Goal: Navigation & Orientation: Find specific page/section

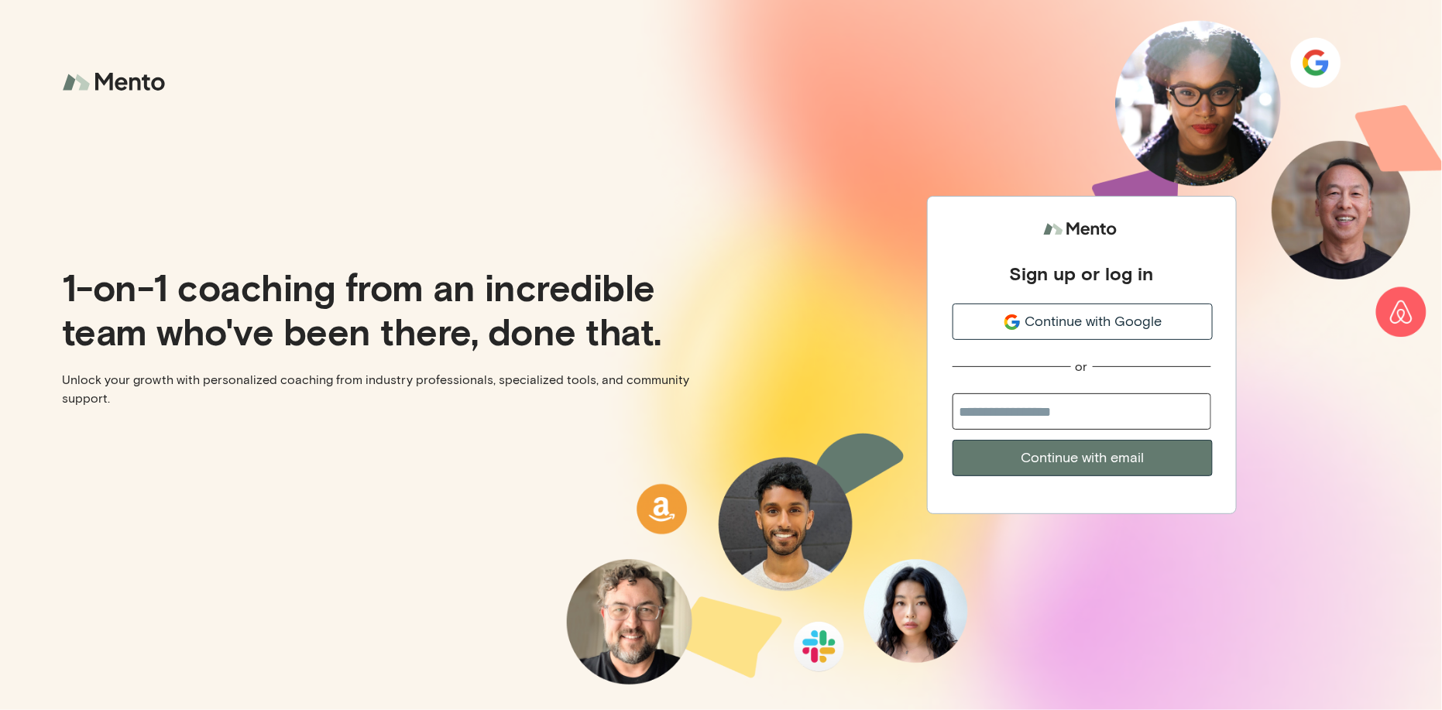
click at [1043, 407] on input "email" at bounding box center [1082, 411] width 259 height 36
click at [1039, 413] on input "email" at bounding box center [1082, 411] width 259 height 36
click at [1062, 411] on input "email" at bounding box center [1082, 411] width 259 height 36
paste input "**********"
type input "**********"
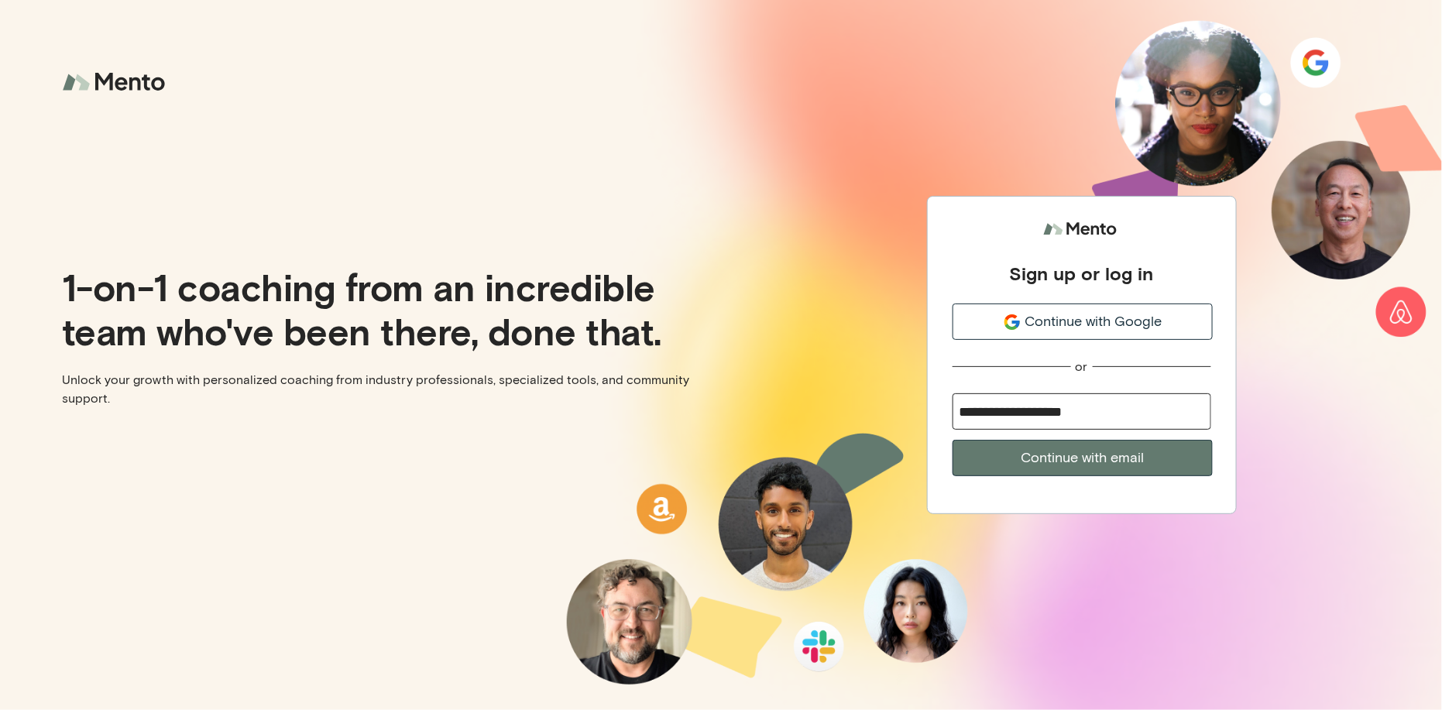
click at [1103, 458] on button "Continue with email" at bounding box center [1083, 458] width 260 height 36
click at [1091, 322] on span "Continue with Google" at bounding box center [1092, 321] width 137 height 21
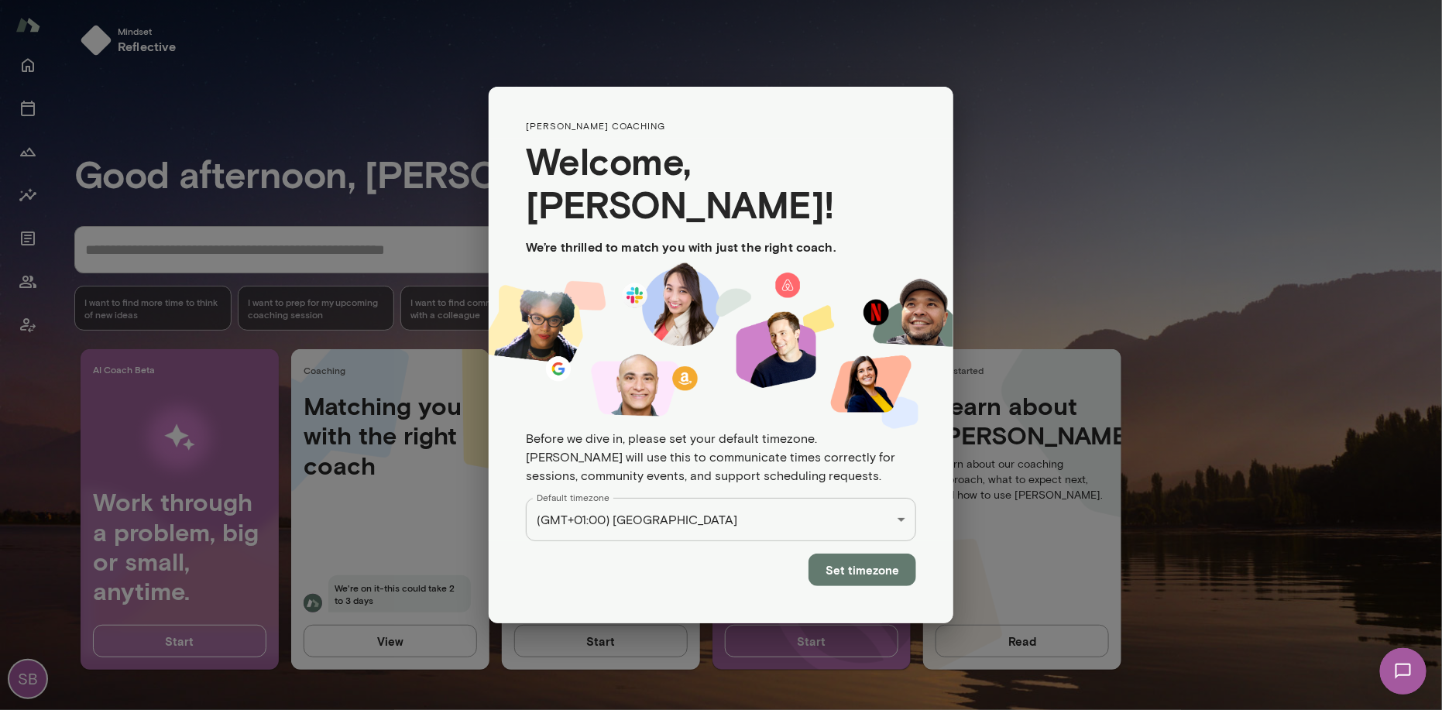
click at [866, 554] on button "Set timezone" at bounding box center [863, 570] width 108 height 33
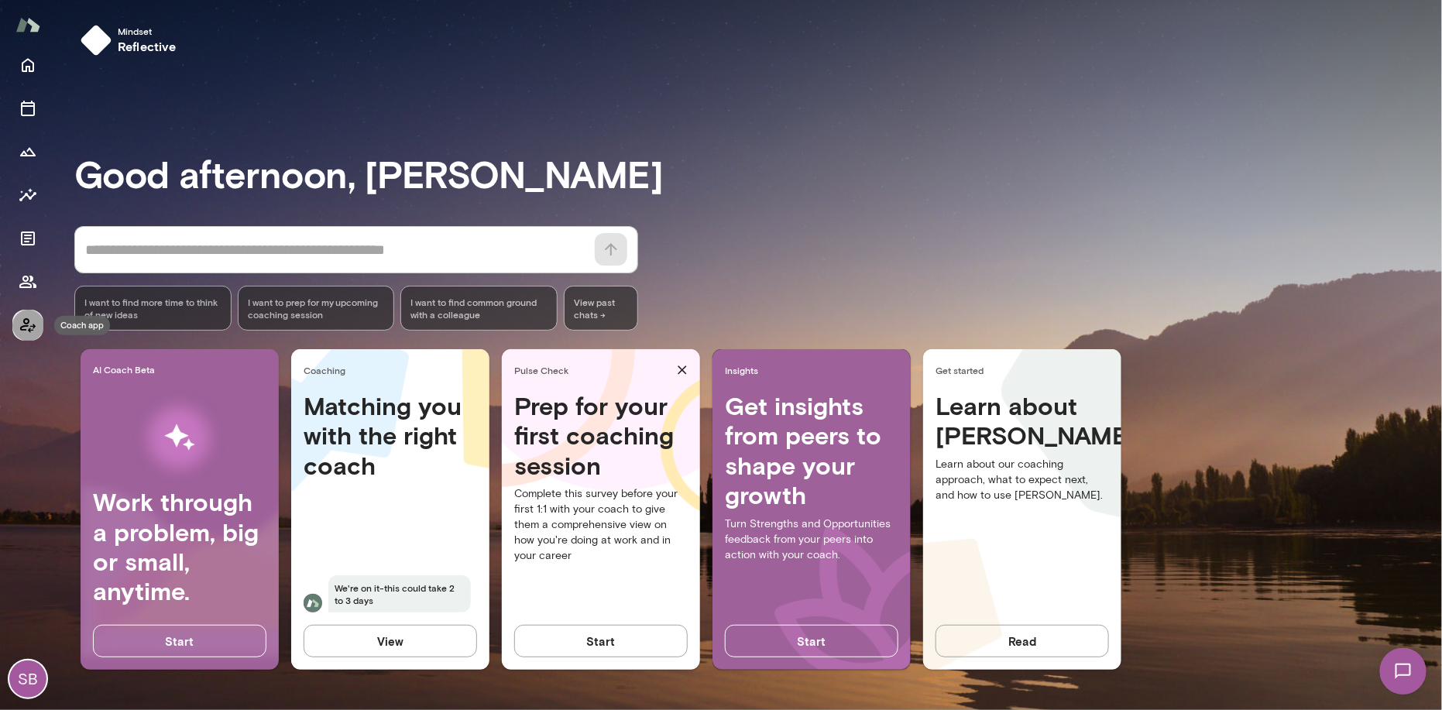
click at [26, 324] on icon "Coach app" at bounding box center [27, 325] width 15 height 15
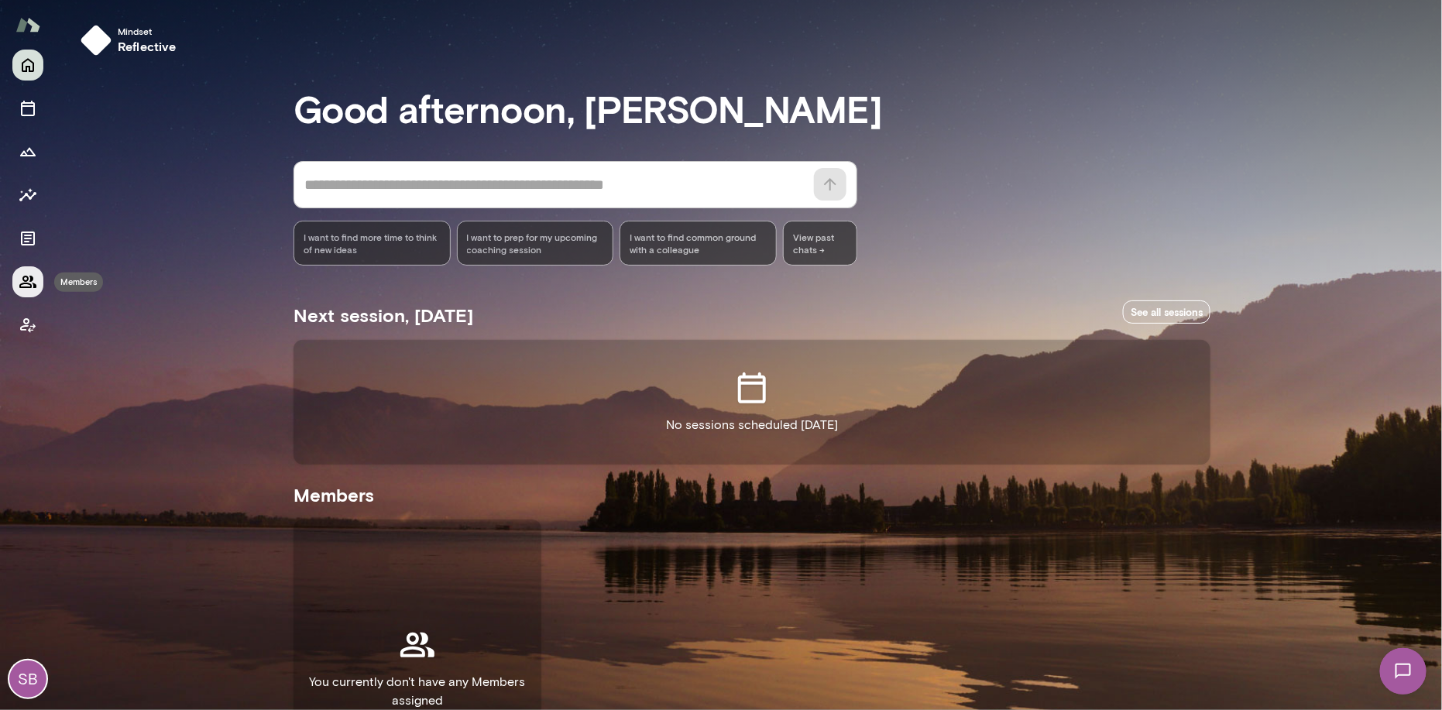
click at [23, 277] on icon "Members" at bounding box center [27, 282] width 17 height 12
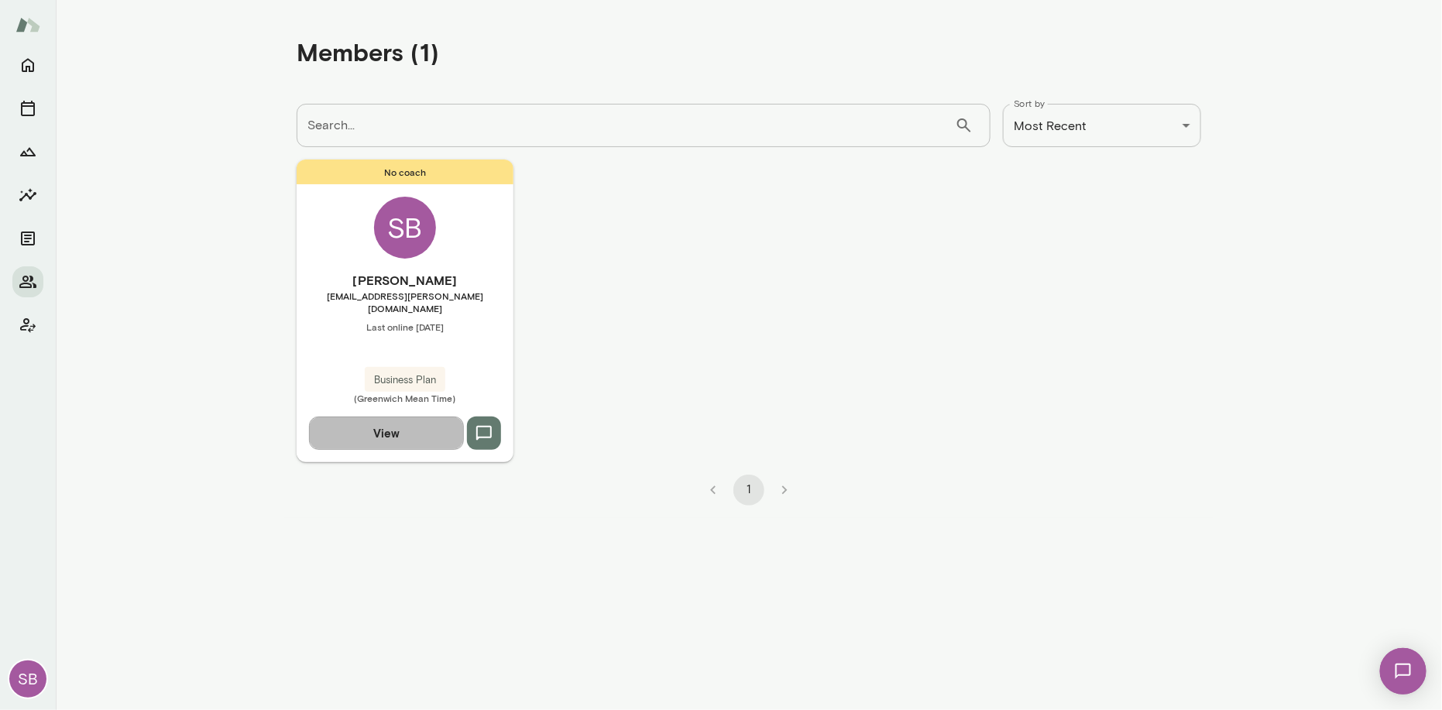
click at [397, 419] on button "View" at bounding box center [386, 433] width 155 height 33
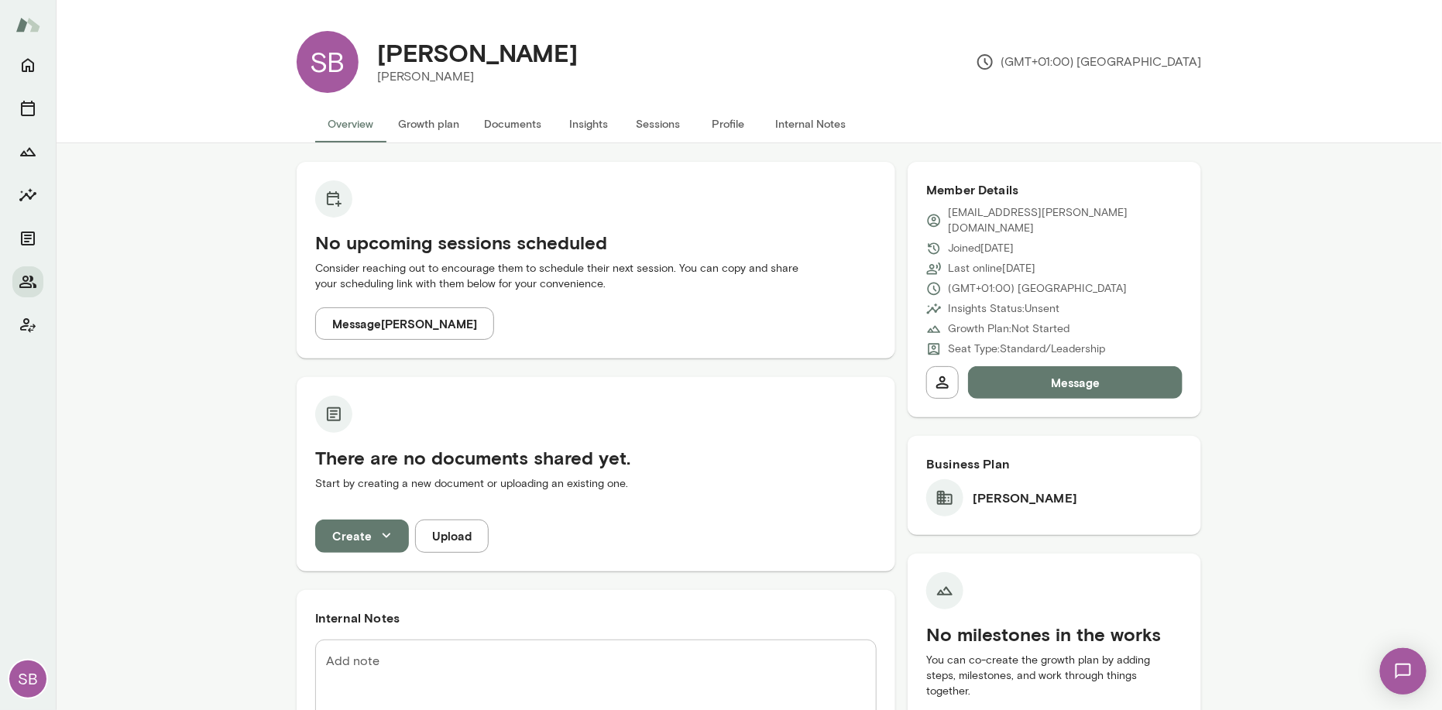
drag, startPoint x: 29, startPoint y: 323, endPoint x: 140, endPoint y: 308, distance: 112.5
click at [140, 308] on div "SB SB Scott Bowie Mento (GMT+01:00) London Overview Growth plan Documents Insig…" at bounding box center [721, 355] width 1442 height 710
click at [26, 281] on icon "Members" at bounding box center [27, 282] width 17 height 12
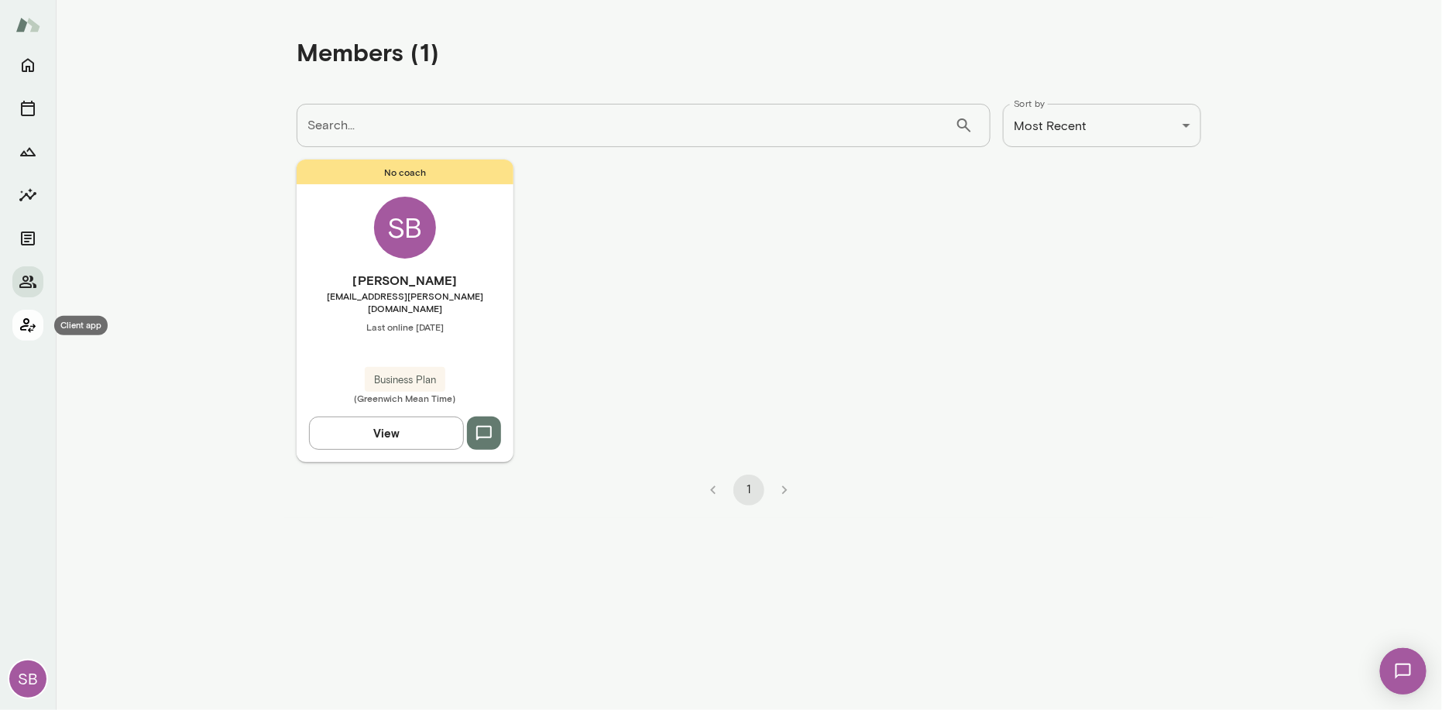
click at [29, 325] on icon "Client app" at bounding box center [28, 325] width 19 height 19
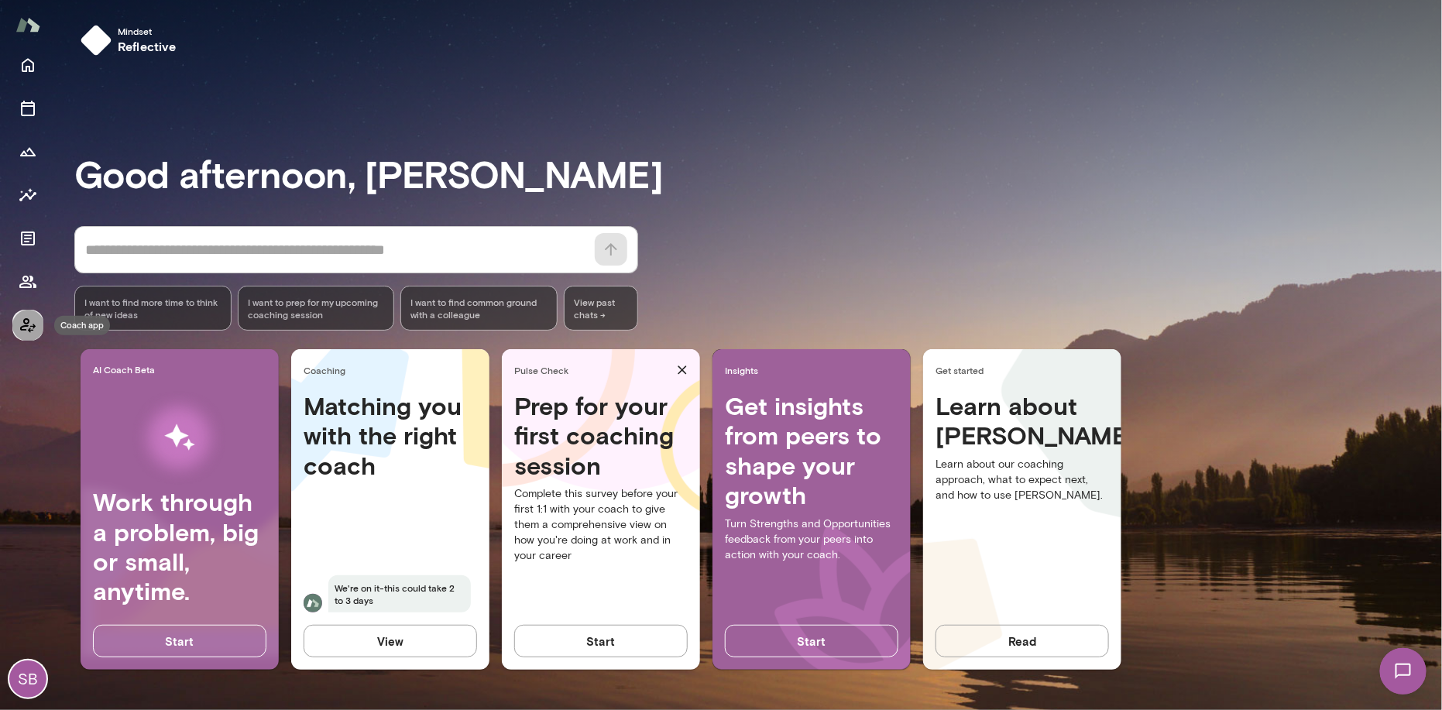
click at [29, 325] on icon "Coach app" at bounding box center [28, 325] width 19 height 19
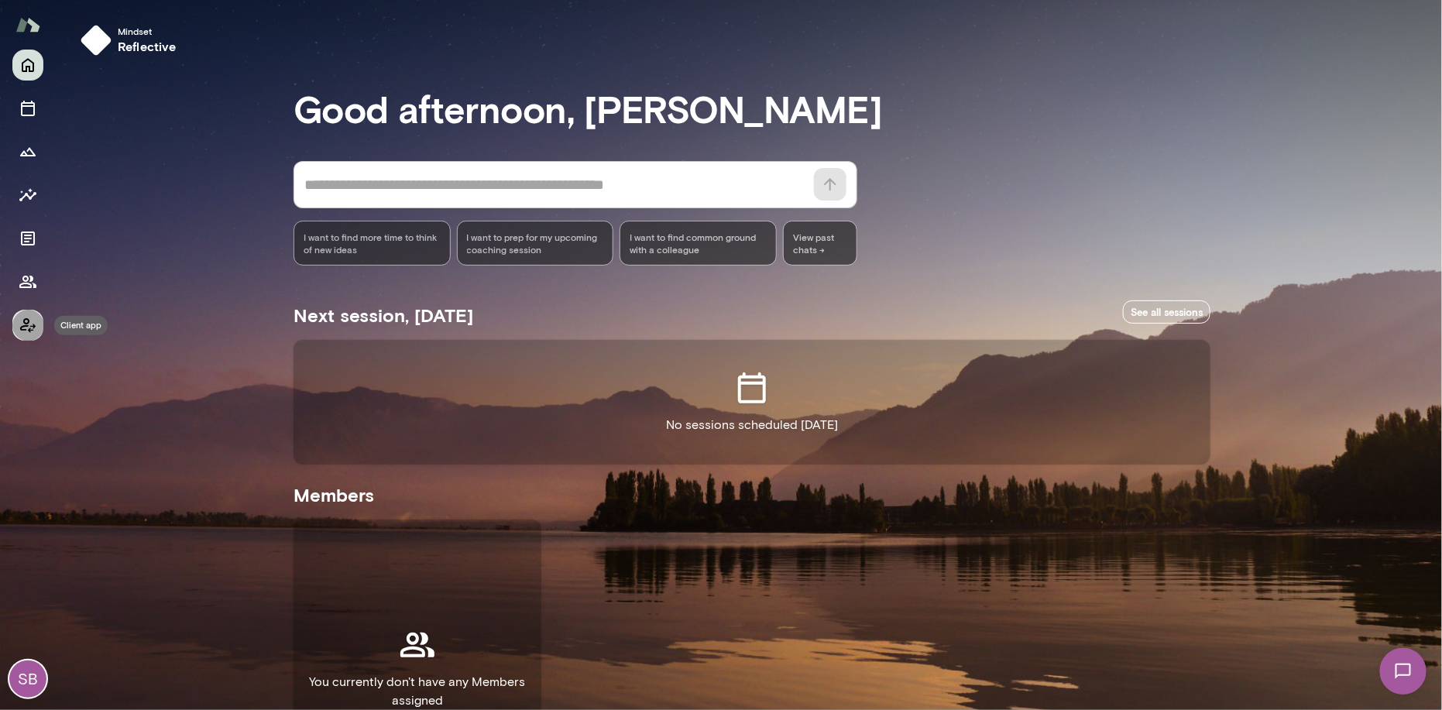
click at [29, 325] on icon "Client app" at bounding box center [28, 325] width 19 height 19
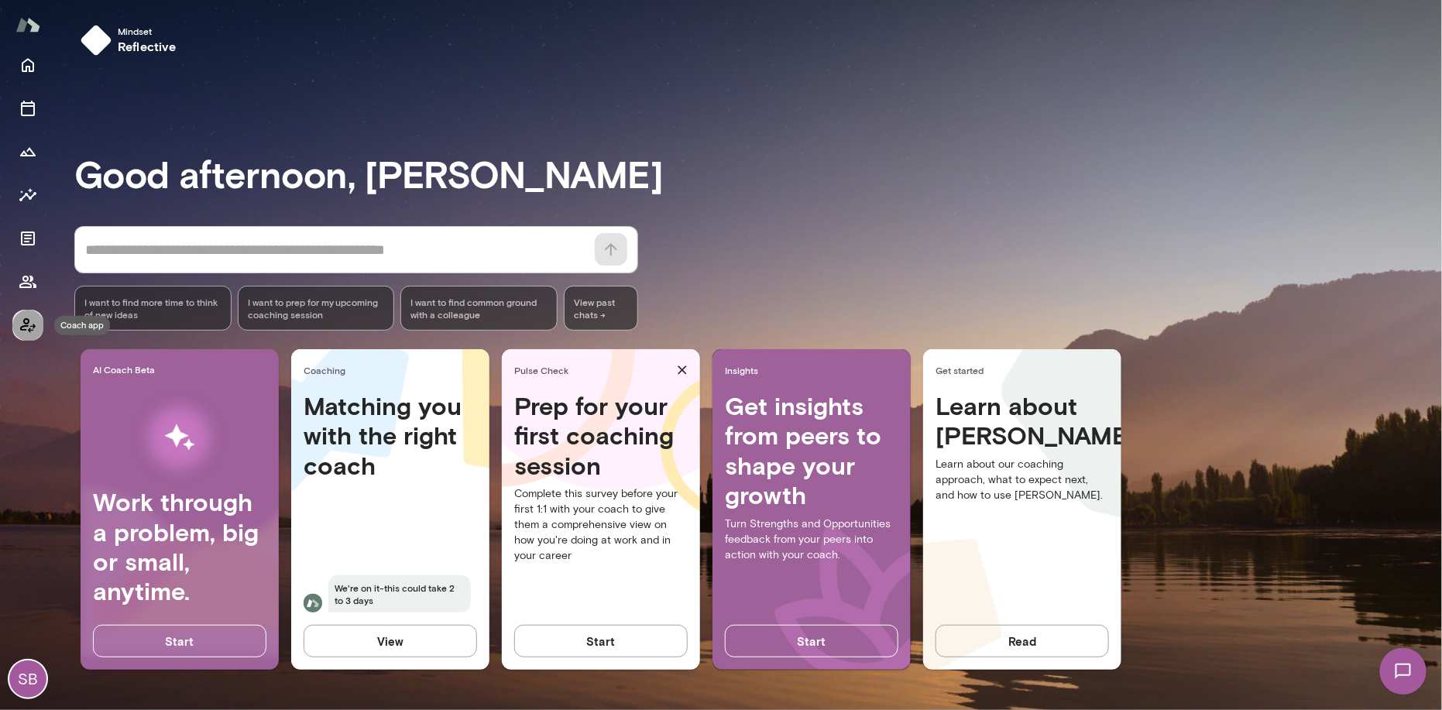
click at [29, 325] on icon "Coach app" at bounding box center [28, 325] width 19 height 19
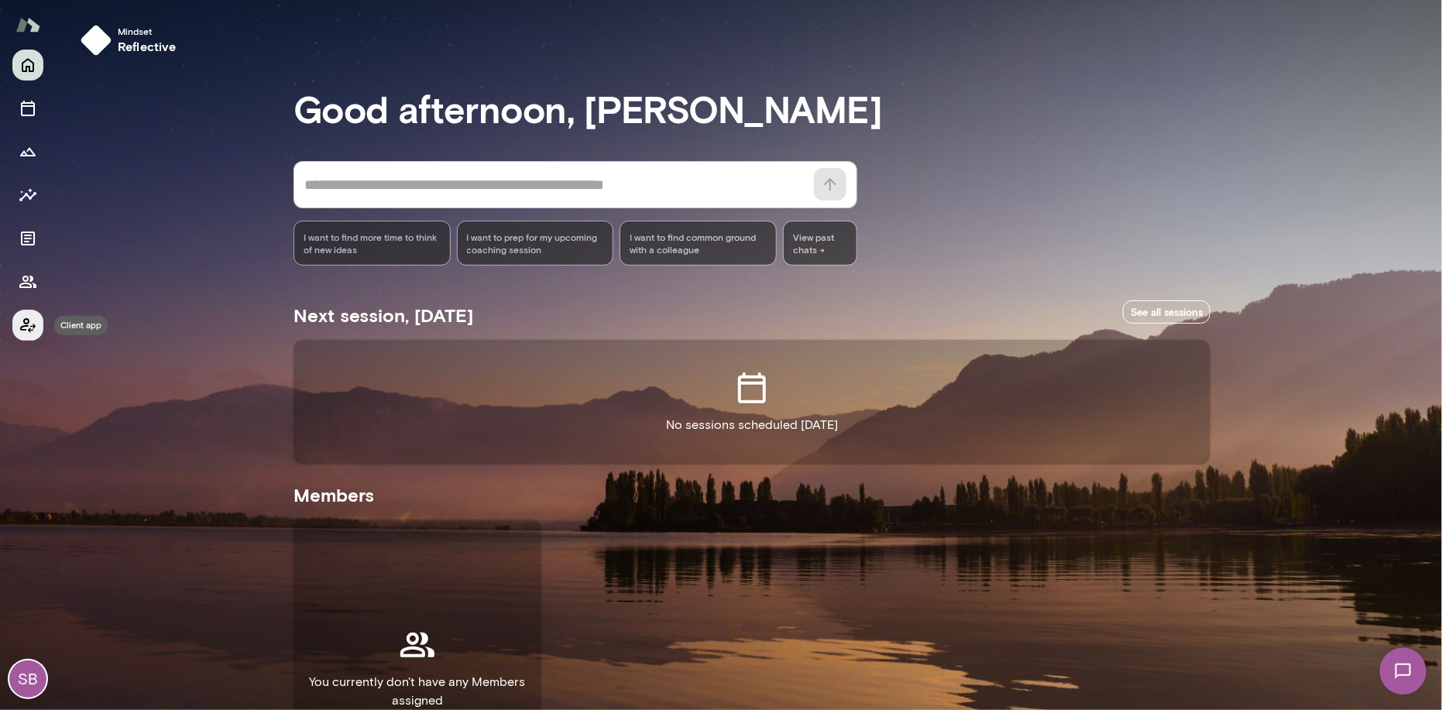
click at [29, 325] on icon "Client app" at bounding box center [28, 325] width 19 height 19
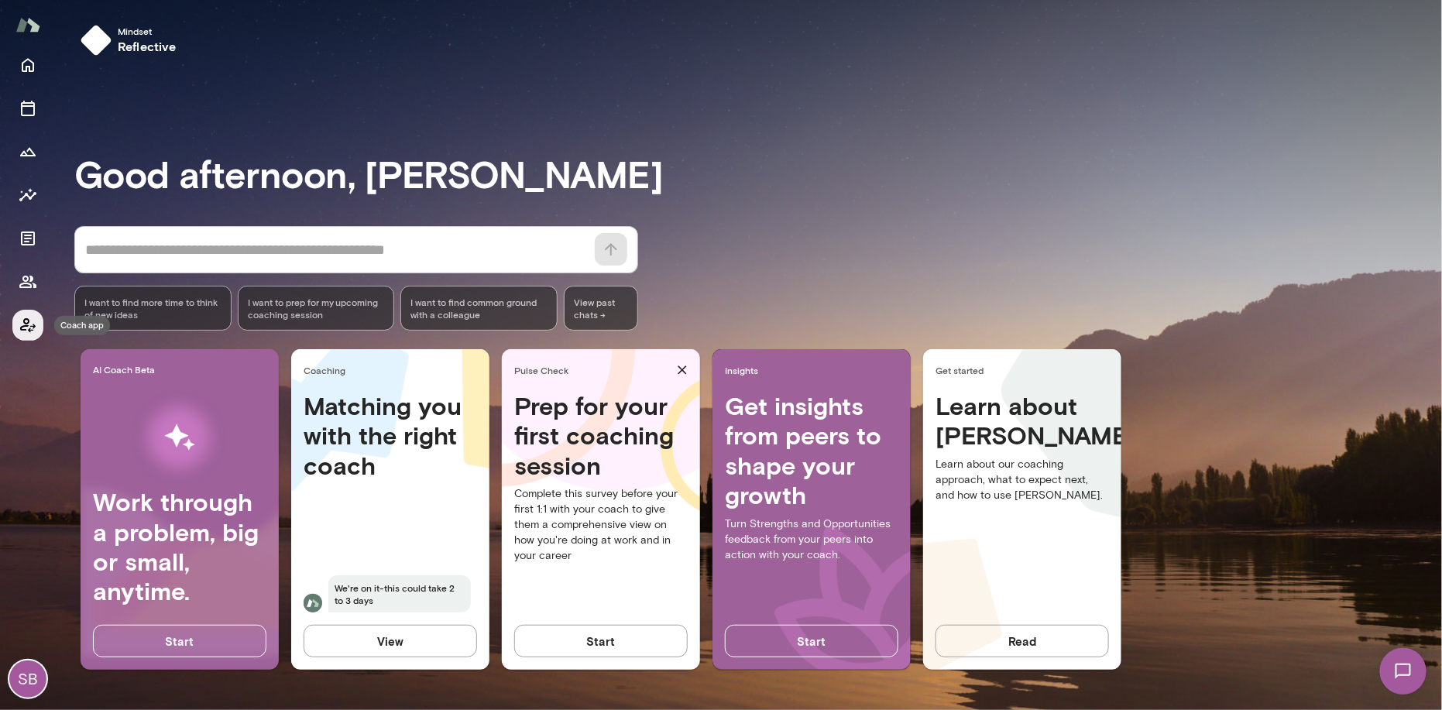
click at [29, 325] on icon "Coach app" at bounding box center [28, 325] width 19 height 19
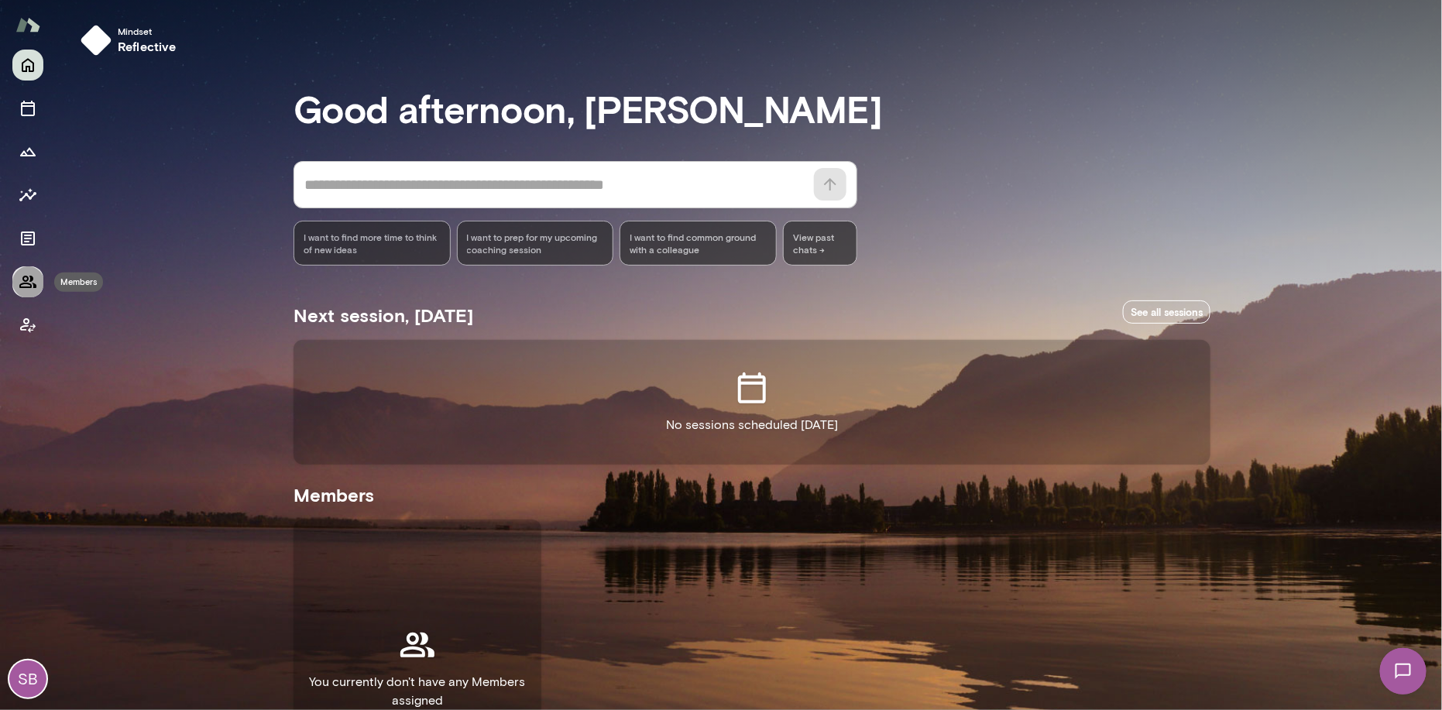
click at [29, 282] on icon "Members" at bounding box center [28, 282] width 19 height 19
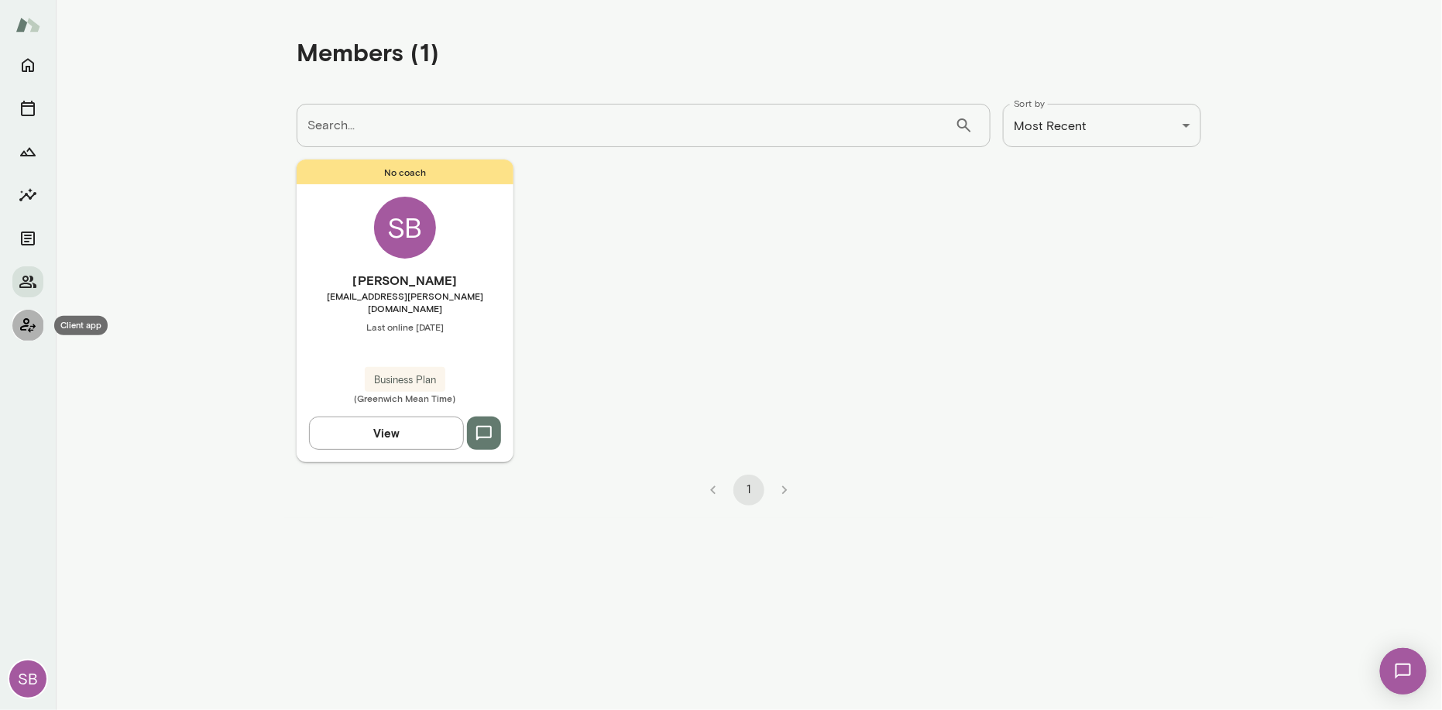
click at [23, 322] on icon "Client app" at bounding box center [27, 325] width 15 height 15
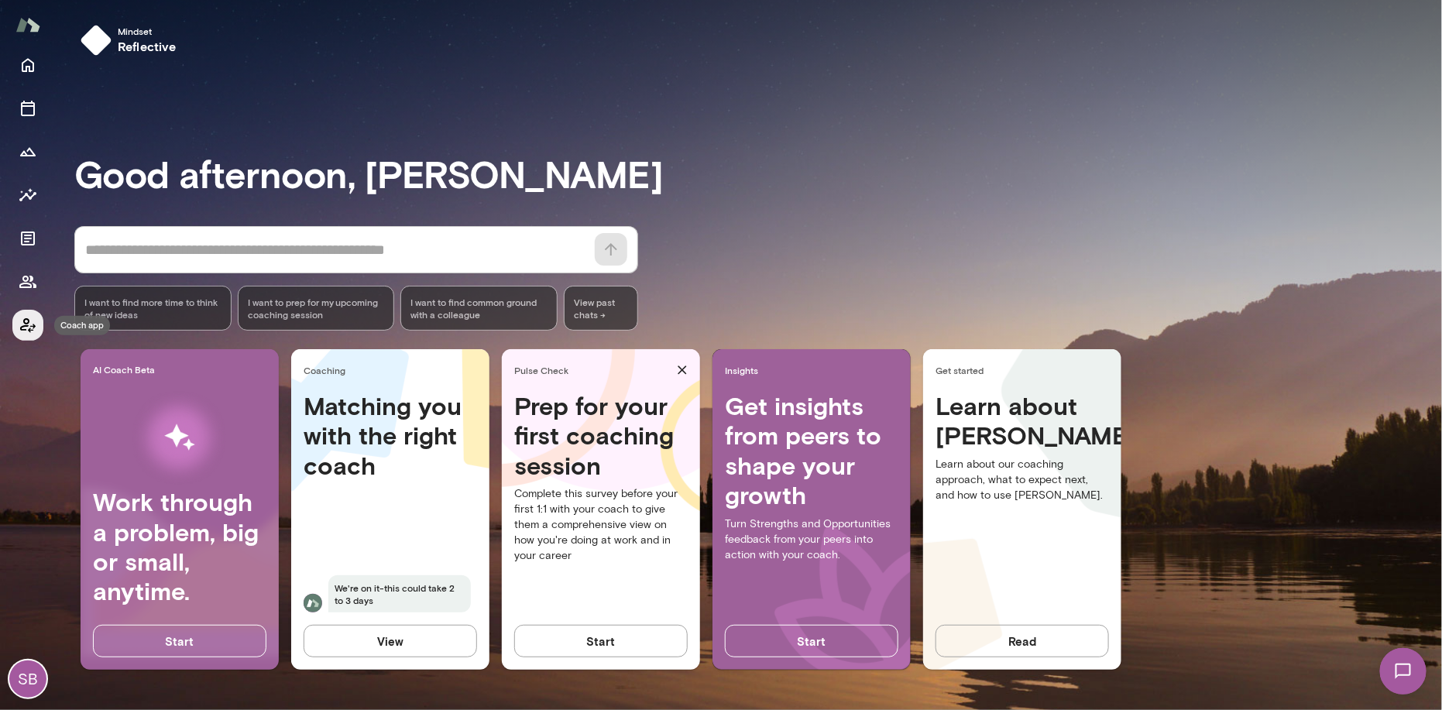
click at [23, 322] on icon "Coach app" at bounding box center [27, 325] width 15 height 15
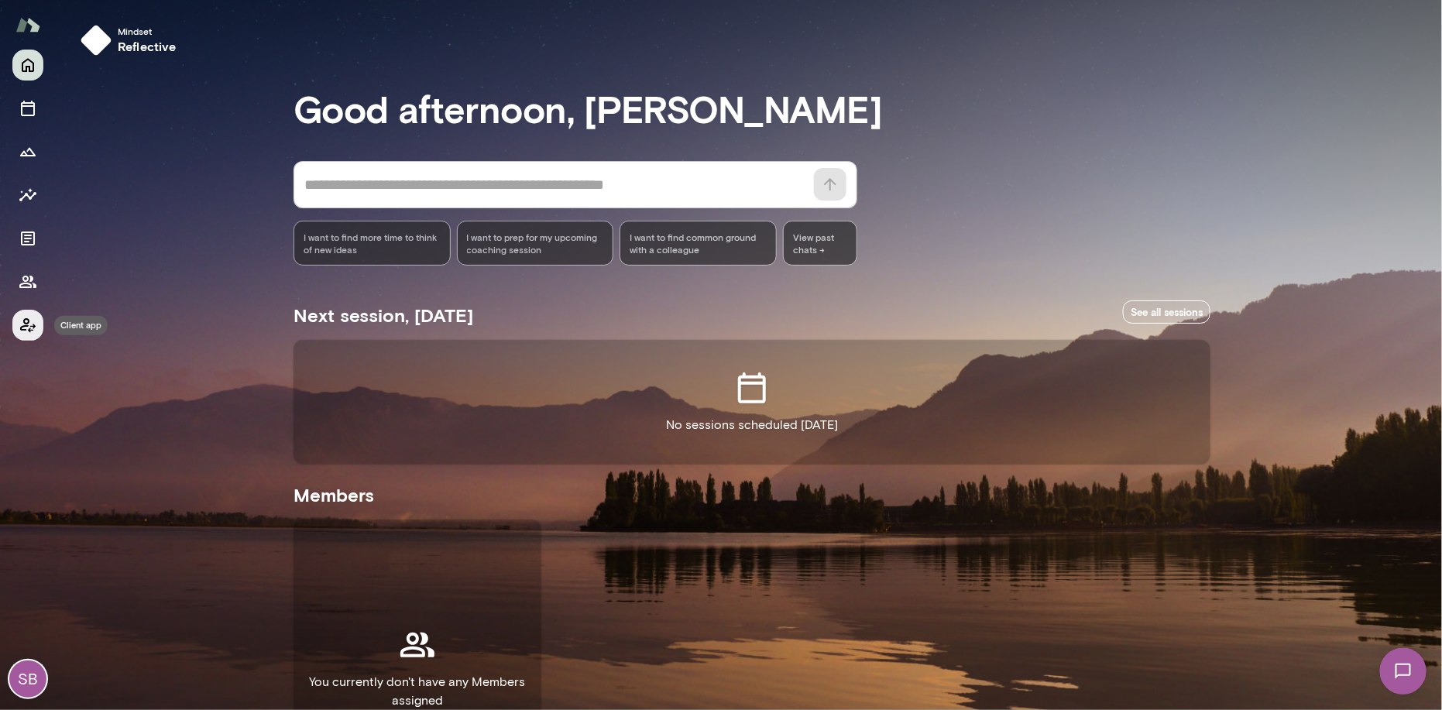
click at [23, 322] on icon "Client app" at bounding box center [27, 325] width 15 height 15
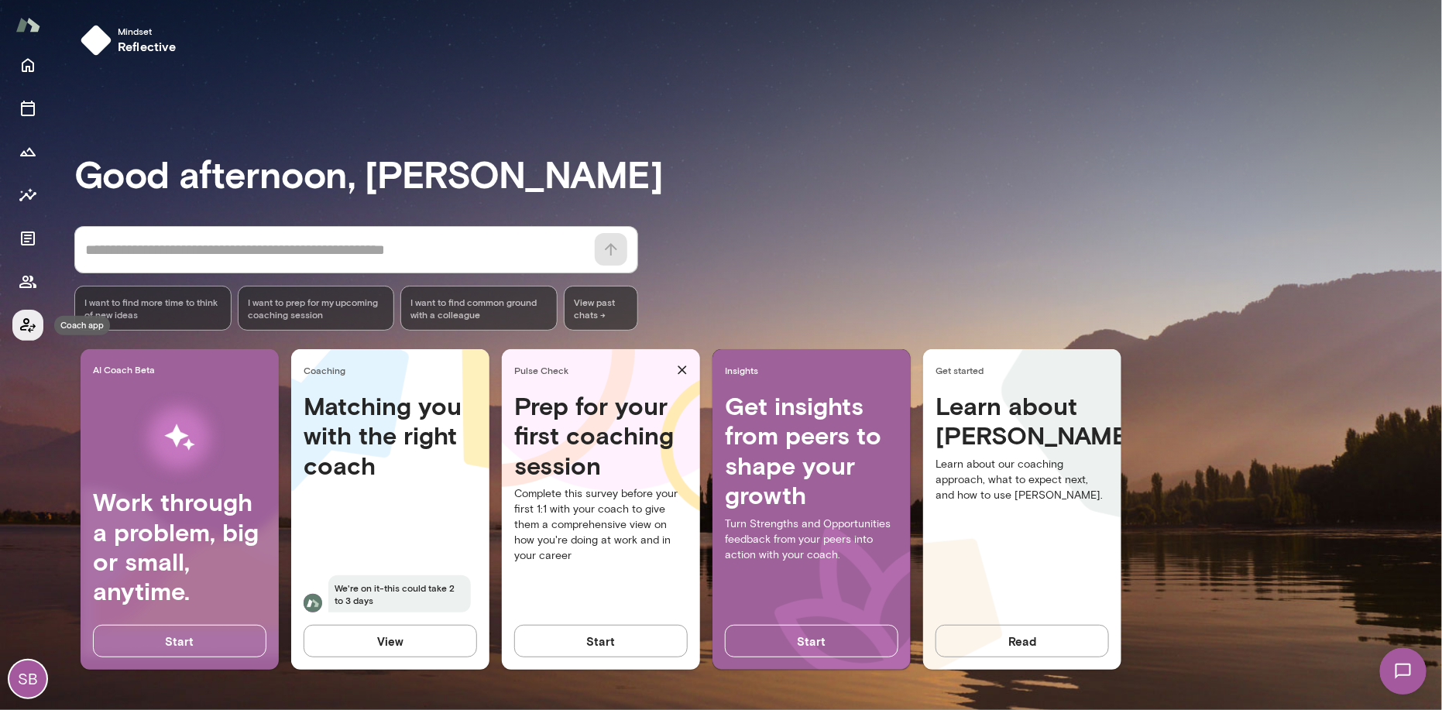
click at [23, 322] on icon "Coach app" at bounding box center [27, 325] width 15 height 15
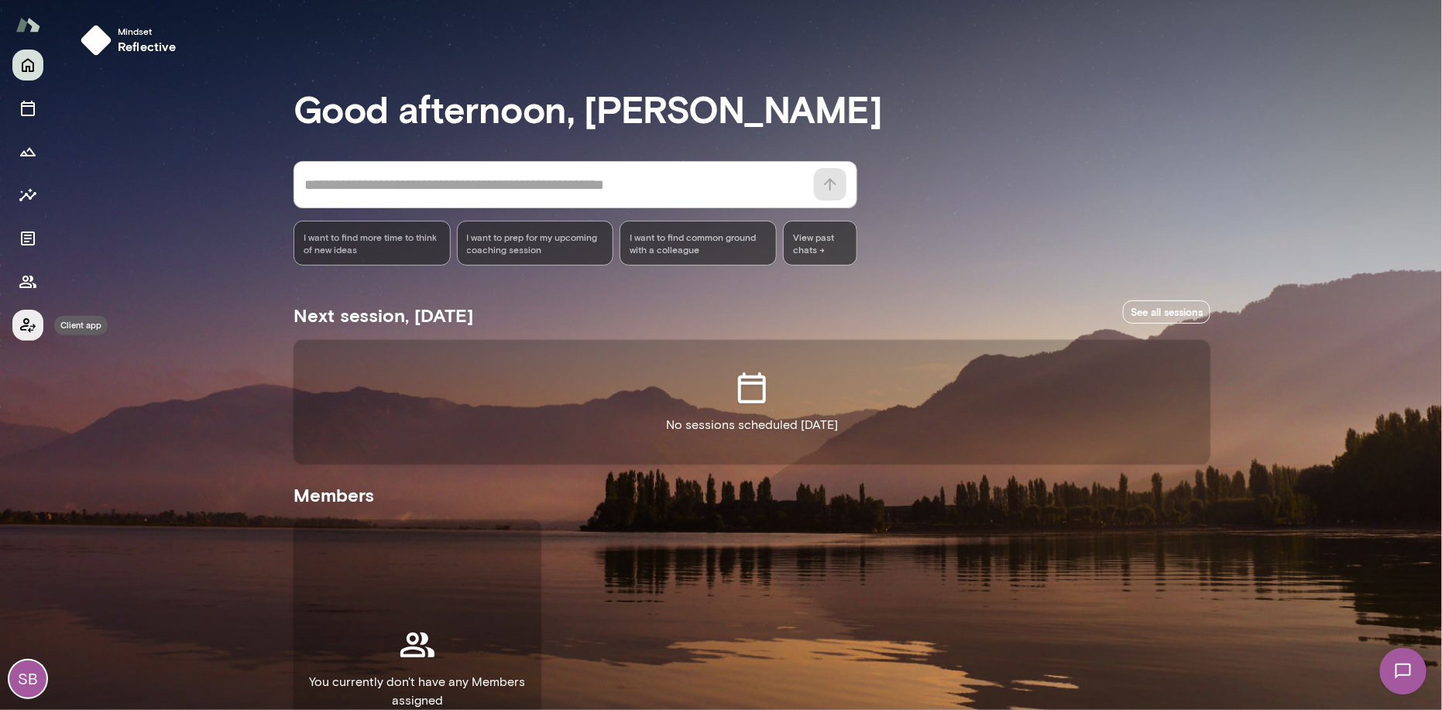
click at [23, 322] on icon "Client app" at bounding box center [27, 325] width 15 height 15
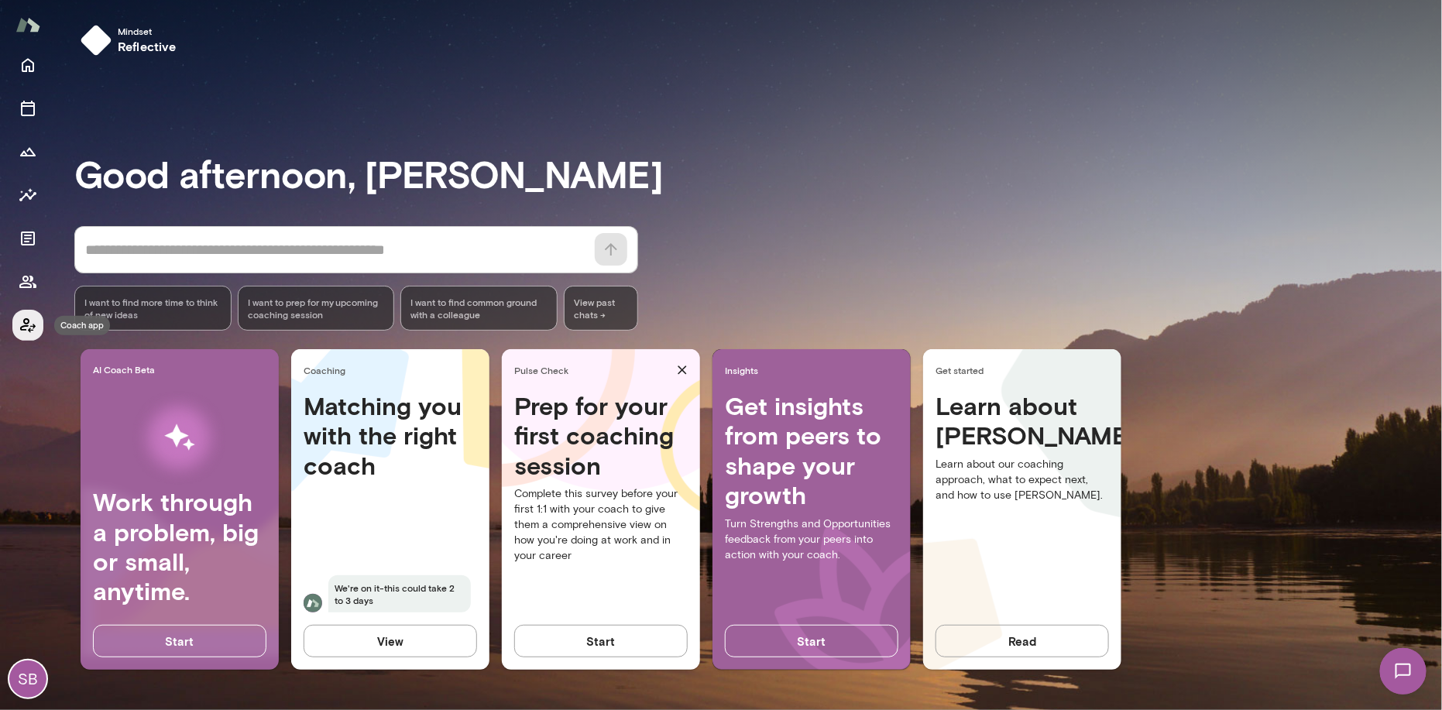
click at [23, 322] on icon "Coach app" at bounding box center [27, 325] width 15 height 15
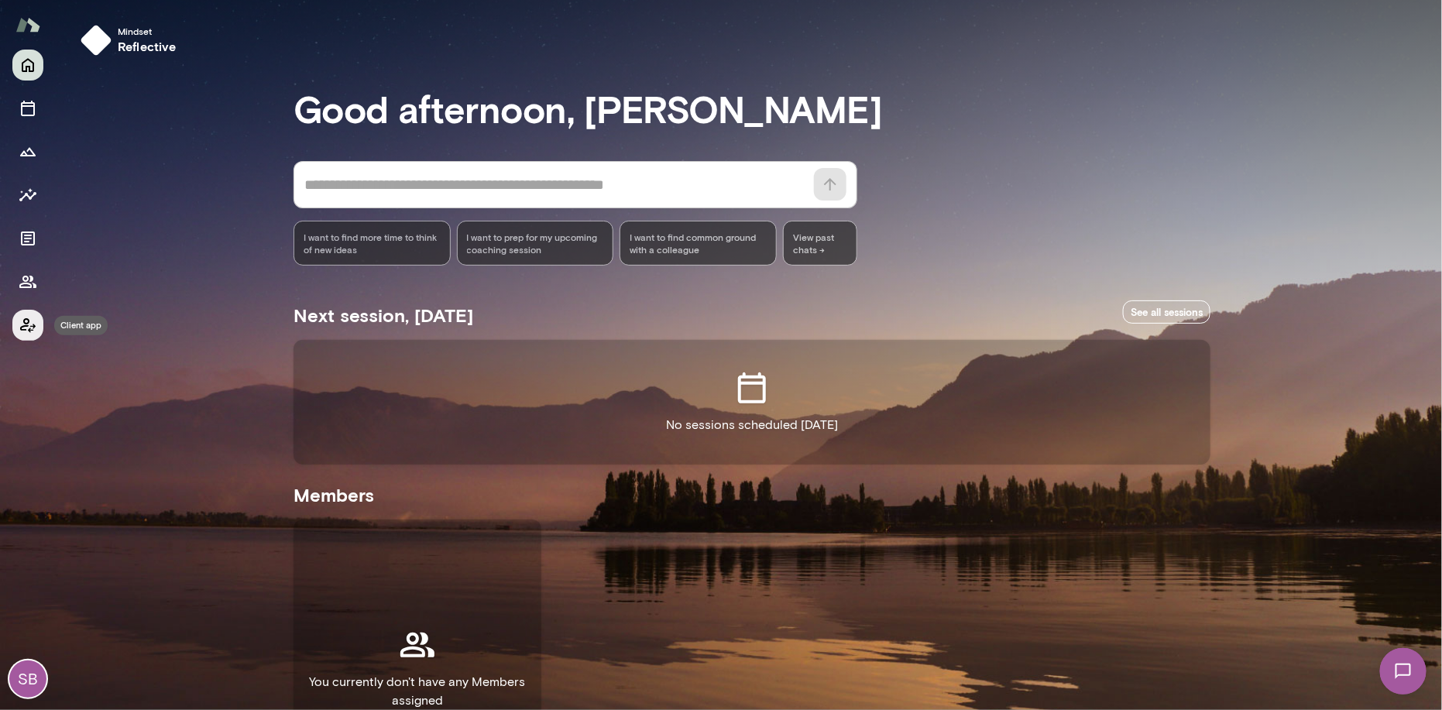
click at [23, 322] on icon "Client app" at bounding box center [27, 325] width 15 height 15
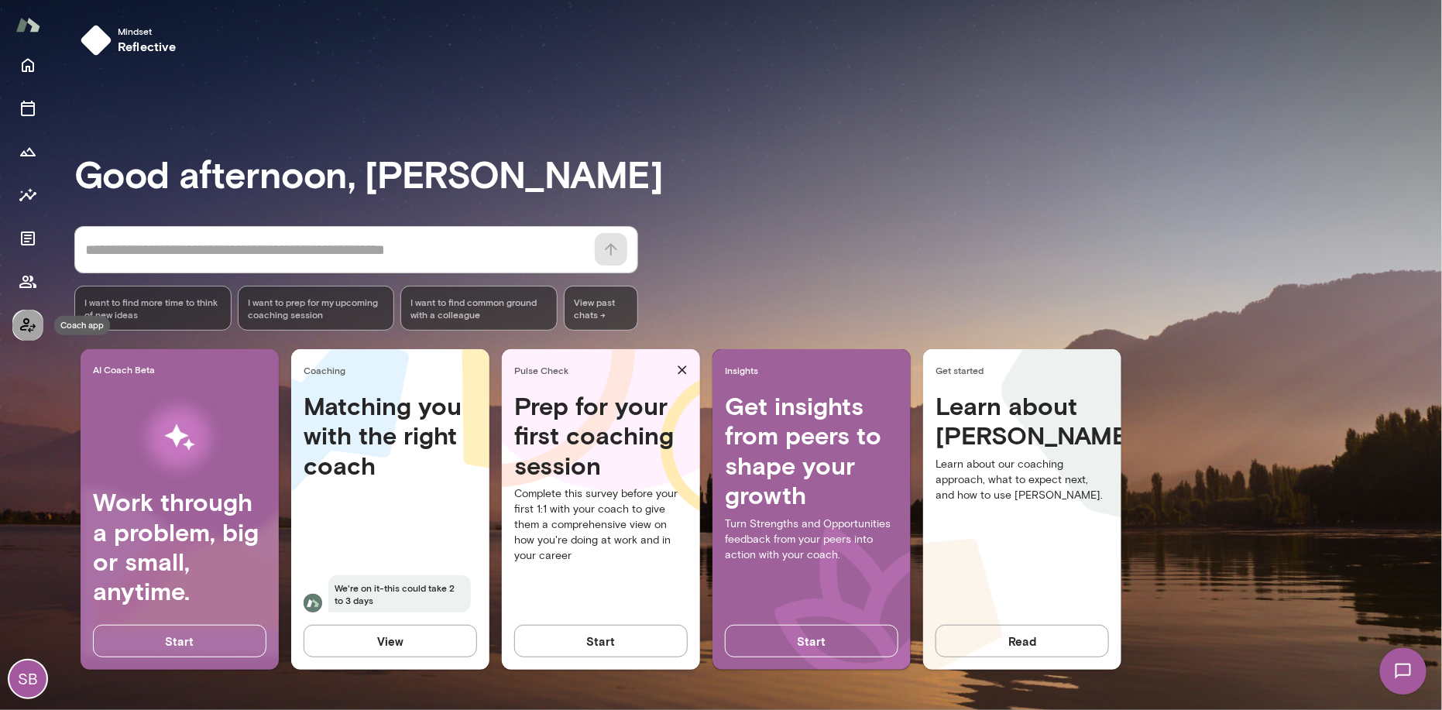
click at [23, 322] on icon "Coach app" at bounding box center [27, 325] width 15 height 15
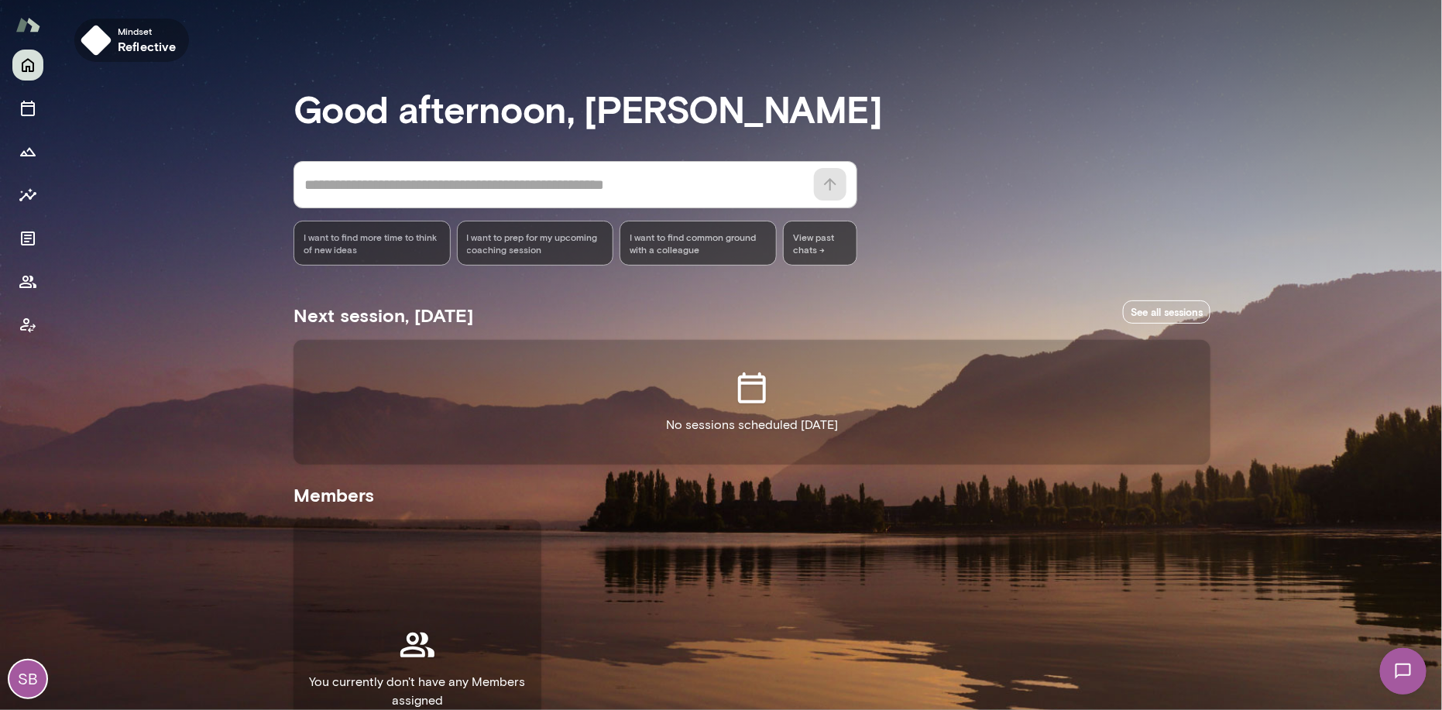
click at [103, 40] on img "button" at bounding box center [96, 40] width 31 height 31
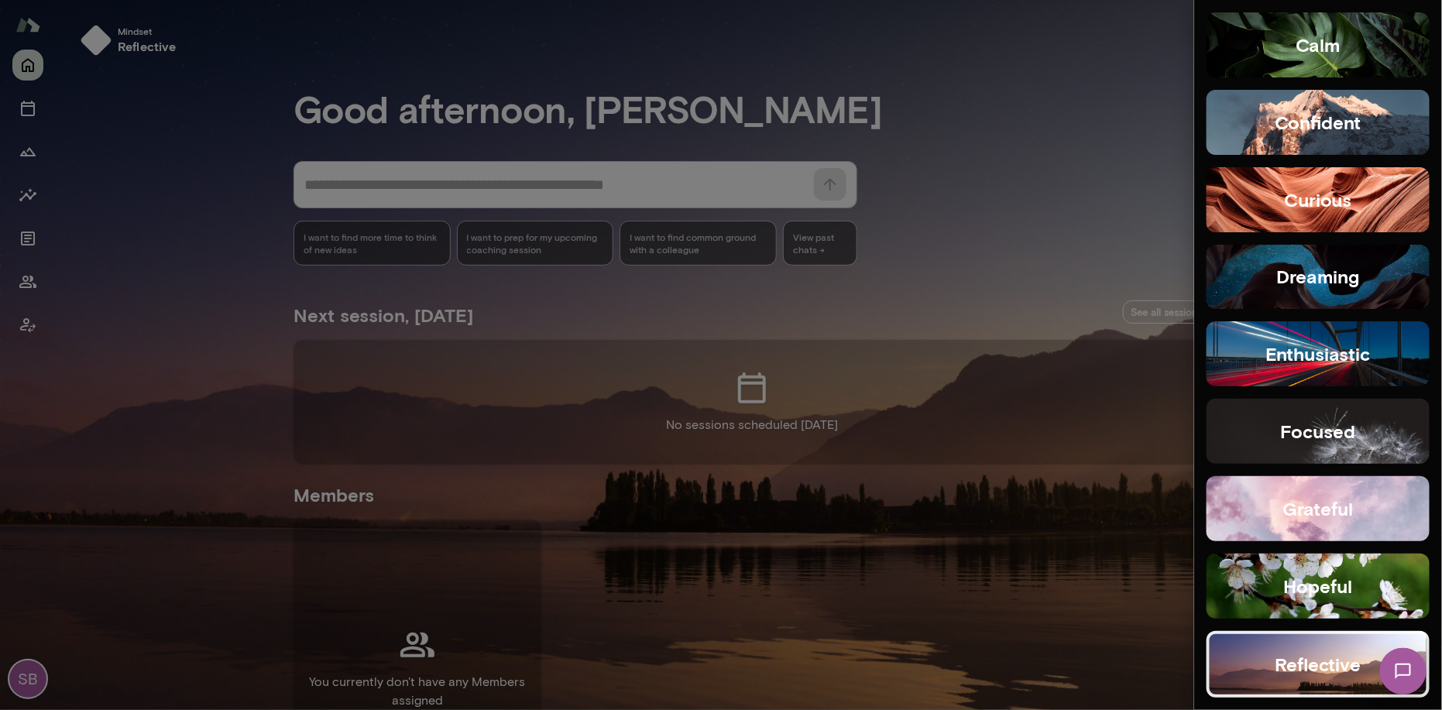
click at [218, 225] on div at bounding box center [721, 355] width 1442 height 710
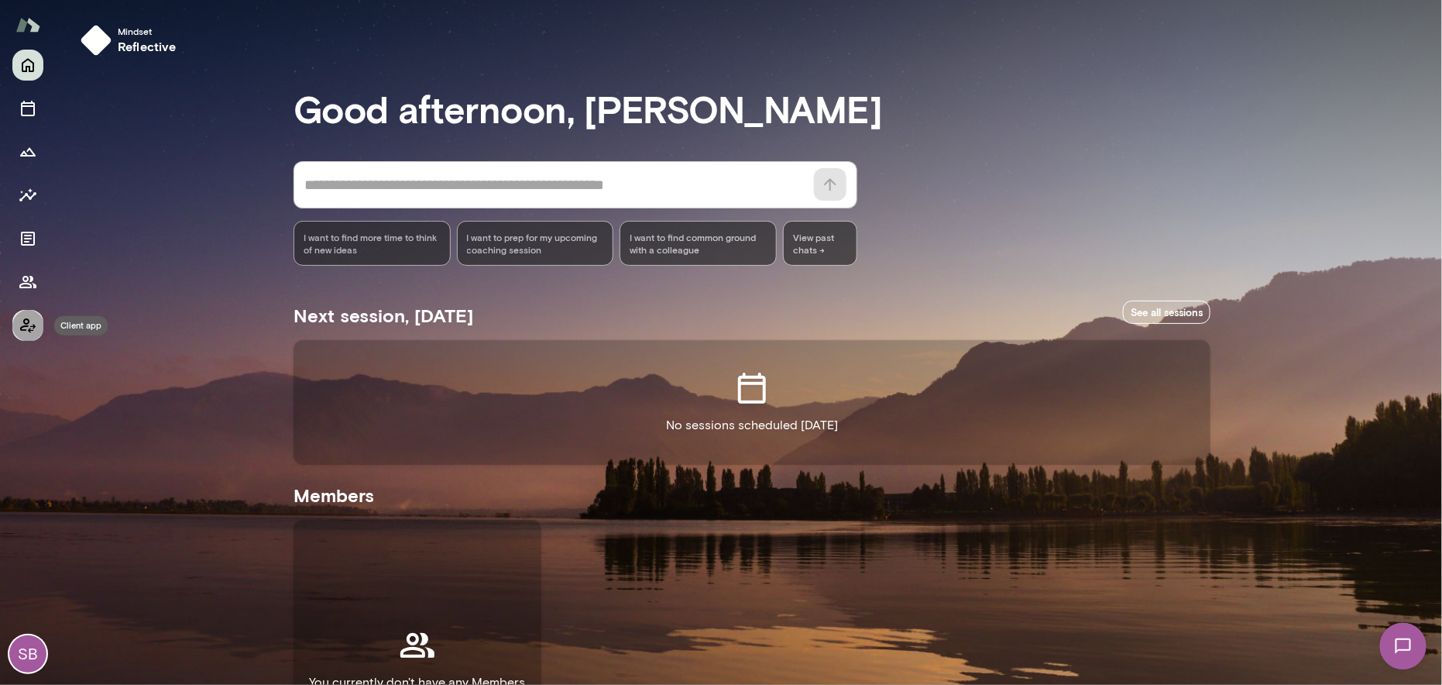
click at [27, 322] on icon "Client app" at bounding box center [27, 325] width 15 height 15
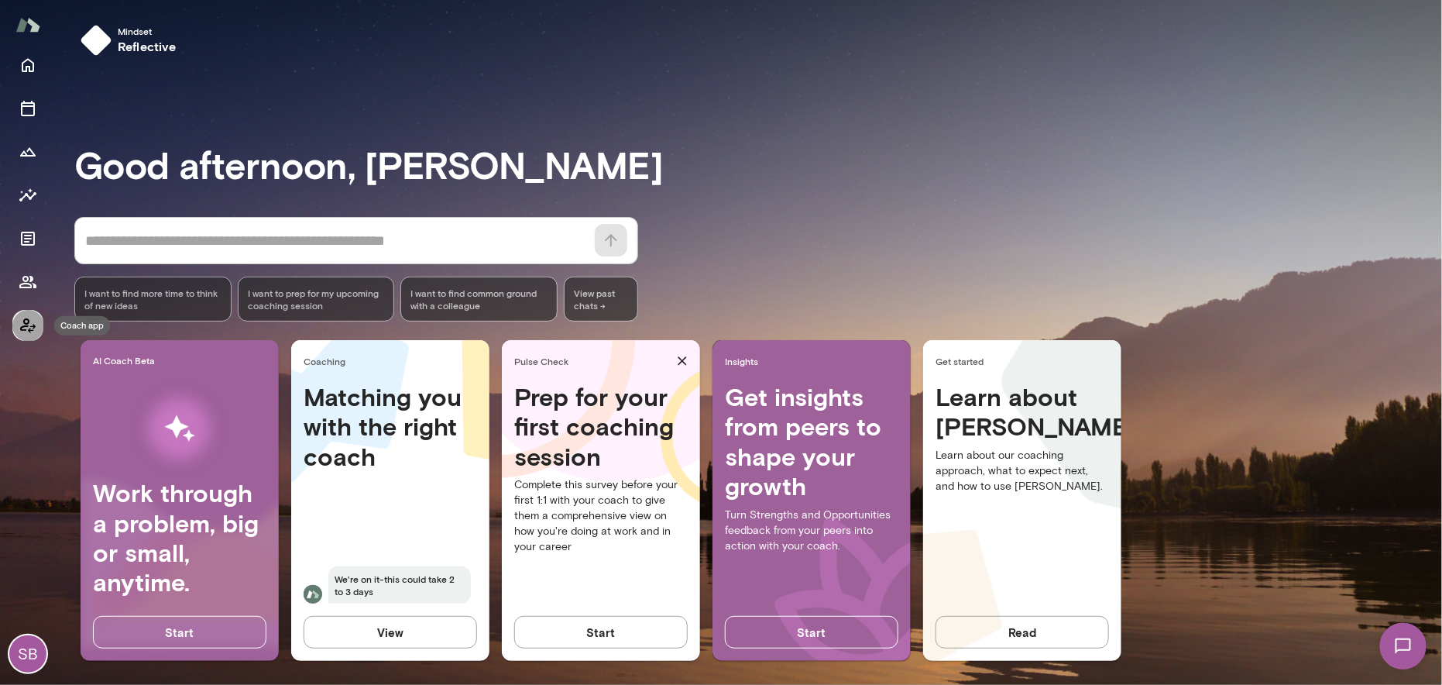
click at [26, 322] on icon "Coach app" at bounding box center [28, 325] width 19 height 19
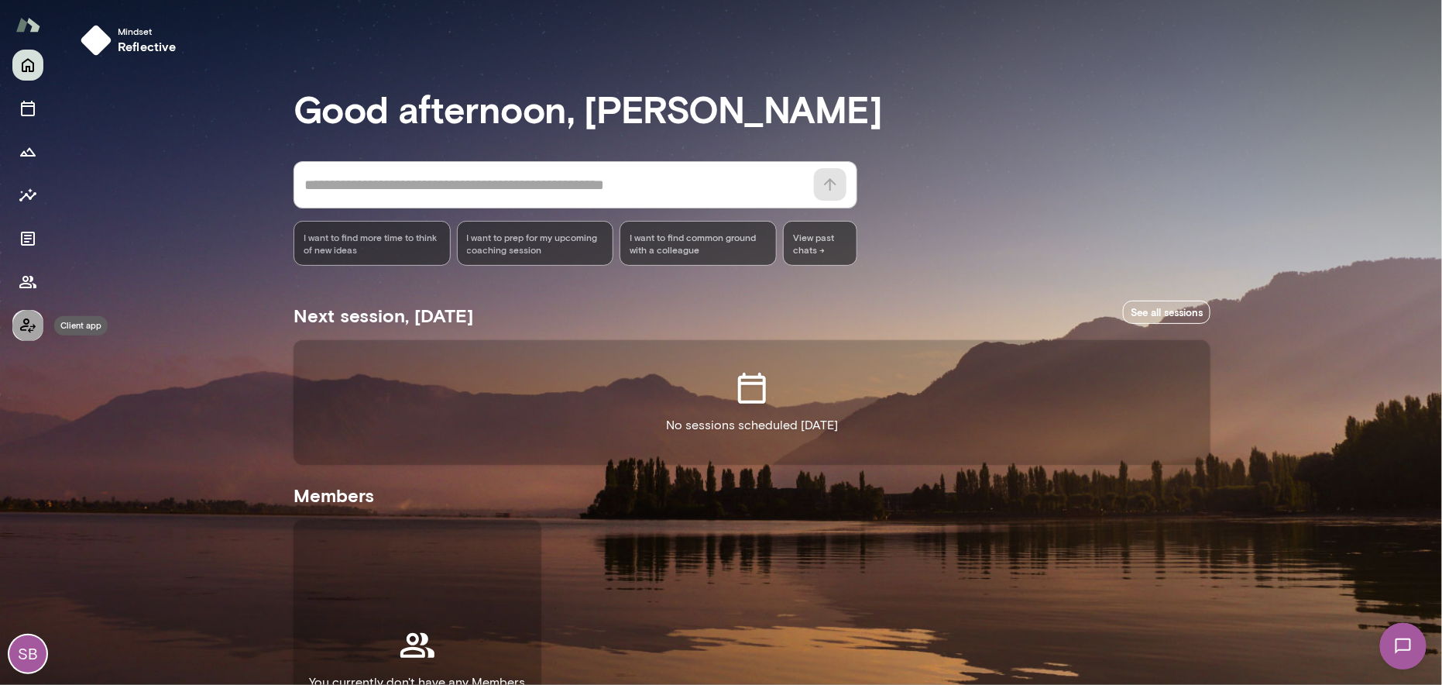
click at [26, 322] on icon "Client app" at bounding box center [28, 325] width 19 height 19
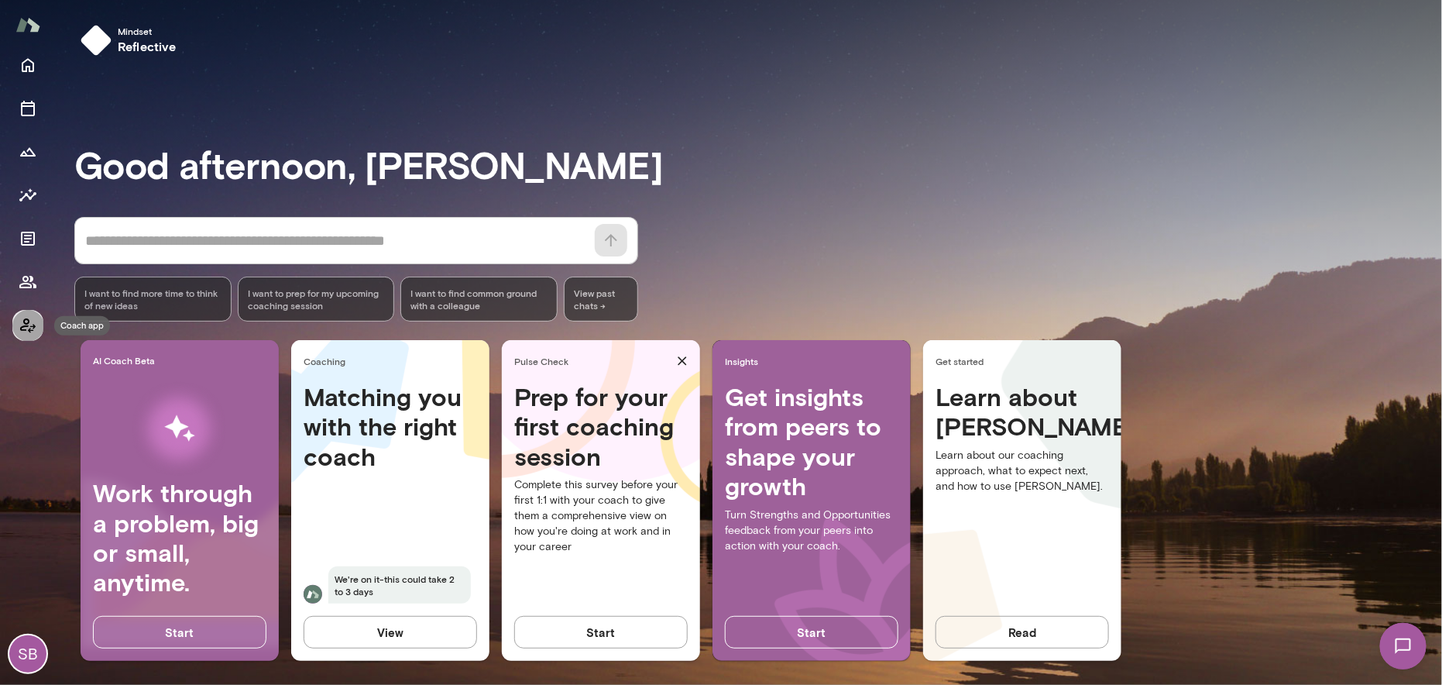
click at [26, 322] on icon "Coach app" at bounding box center [28, 325] width 19 height 19
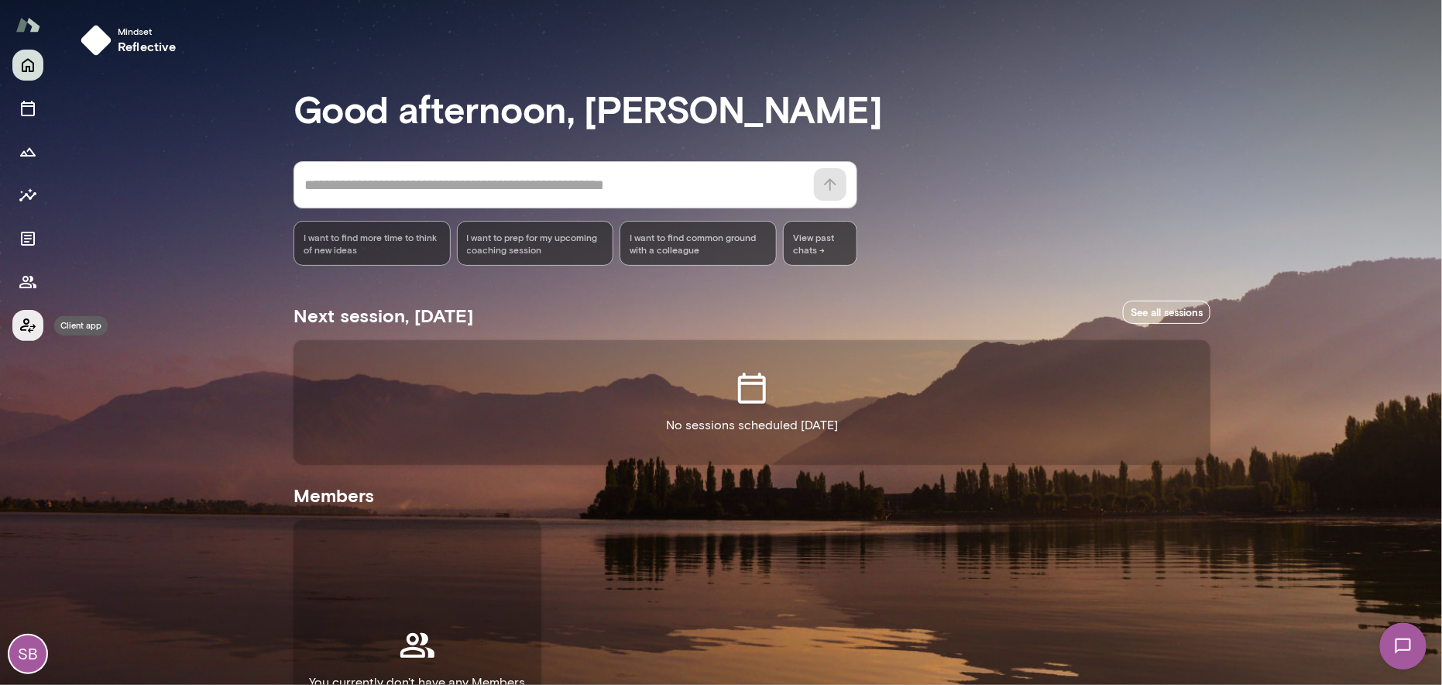
click at [26, 322] on icon "Client app" at bounding box center [28, 325] width 19 height 19
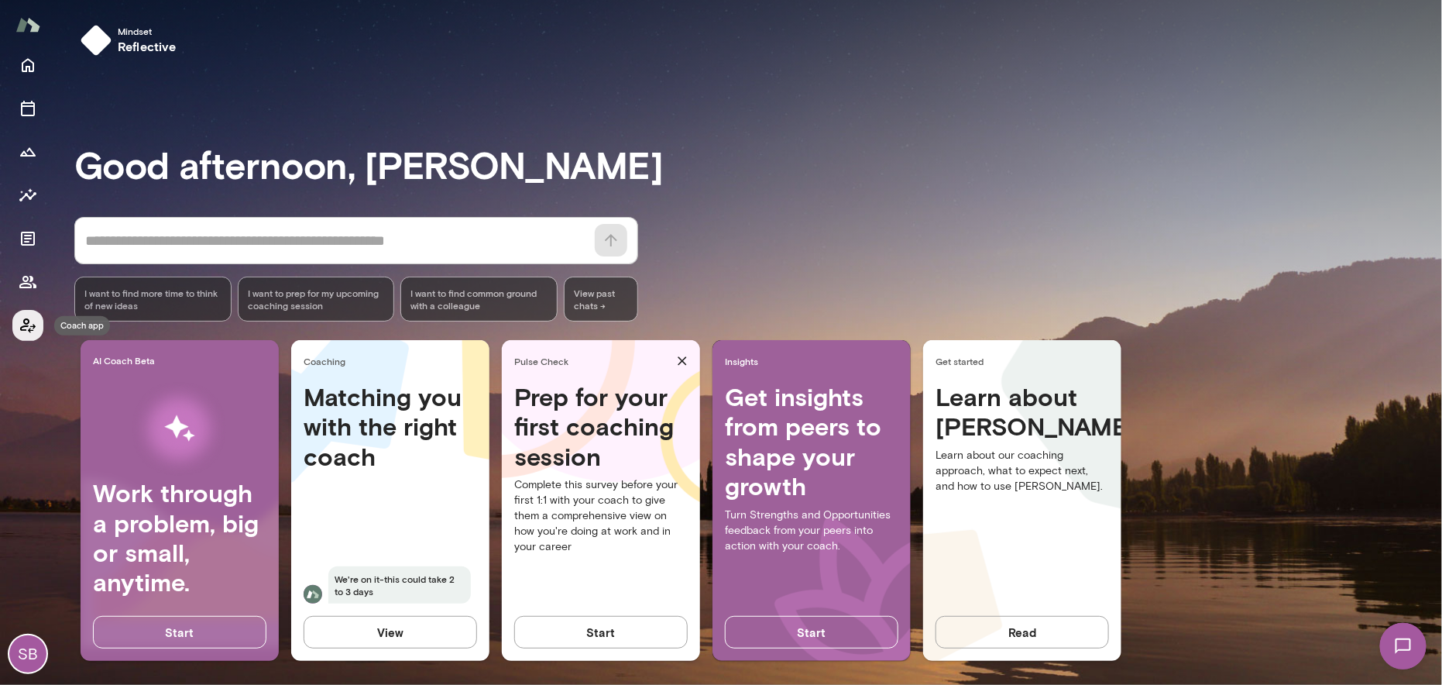
click at [26, 322] on icon "Coach app" at bounding box center [28, 325] width 19 height 19
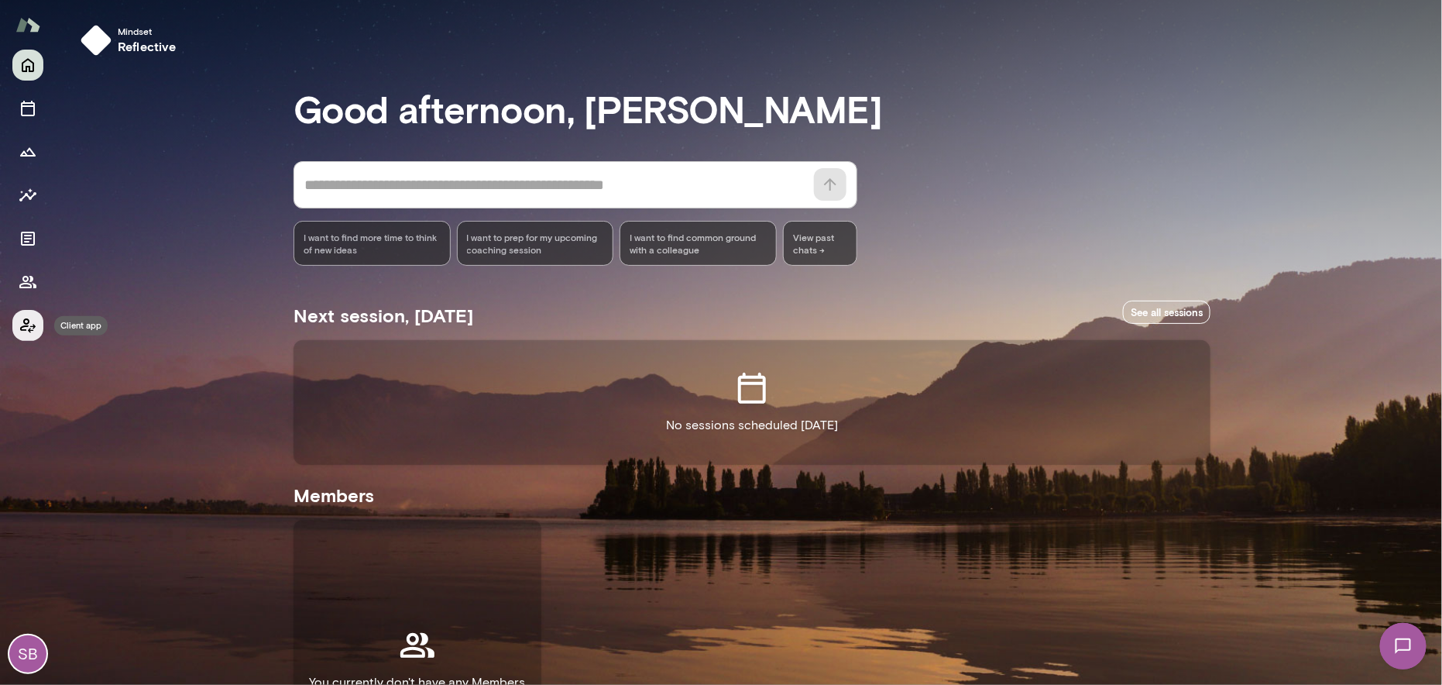
click at [27, 323] on icon "Client app" at bounding box center [27, 325] width 15 height 15
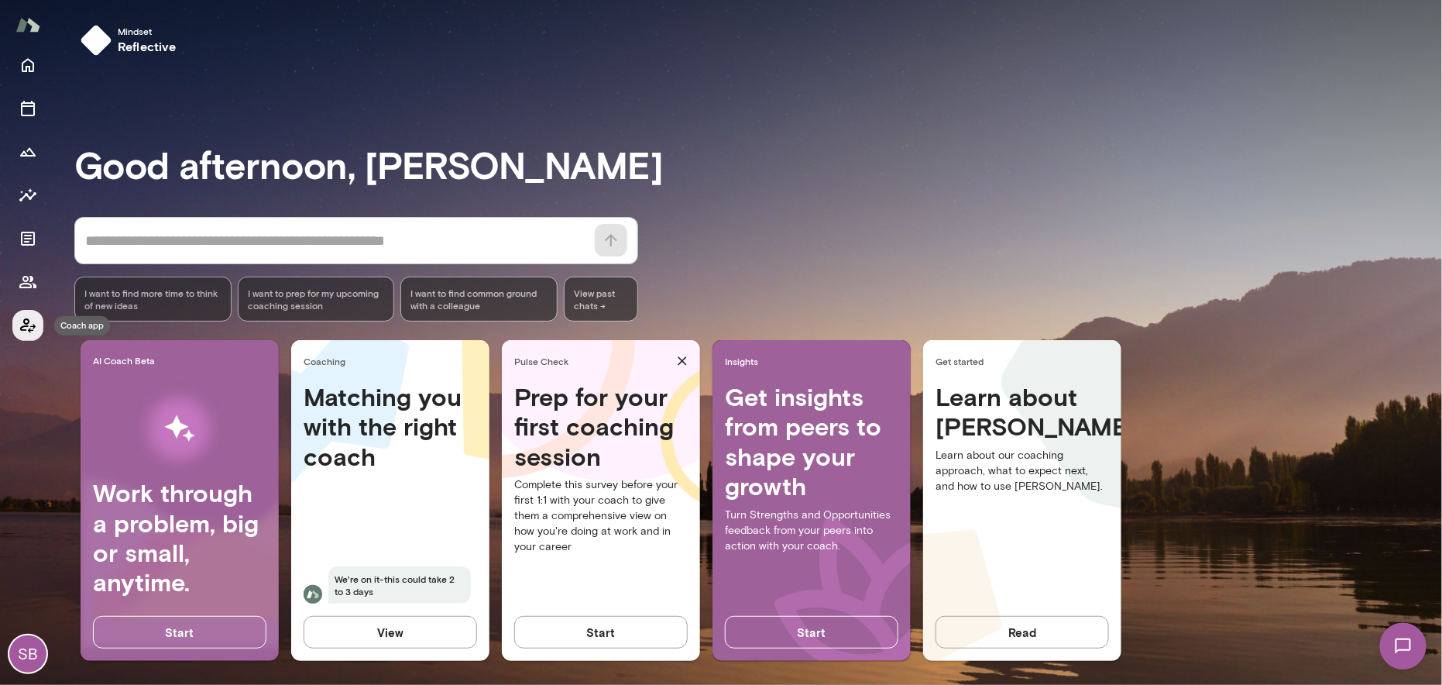
click at [27, 323] on icon "Coach app" at bounding box center [27, 325] width 15 height 15
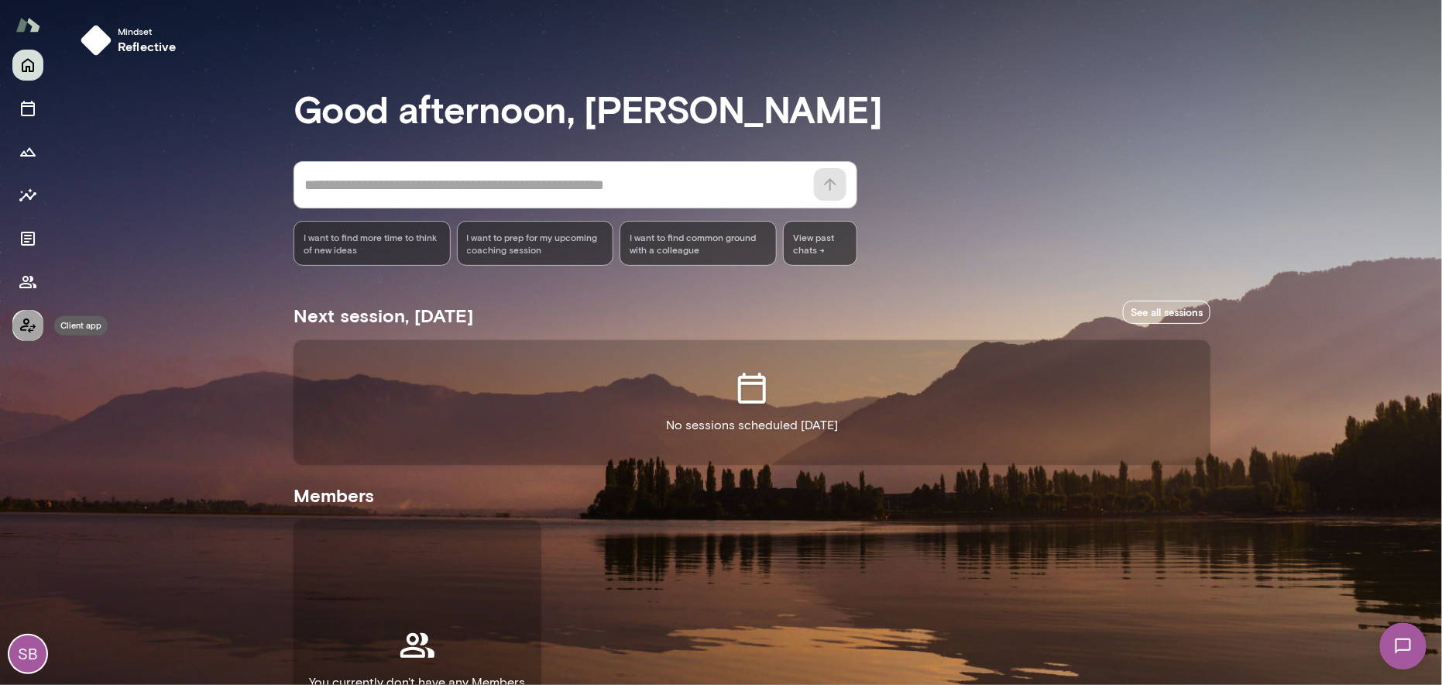
click at [27, 323] on icon "Client app" at bounding box center [27, 325] width 15 height 15
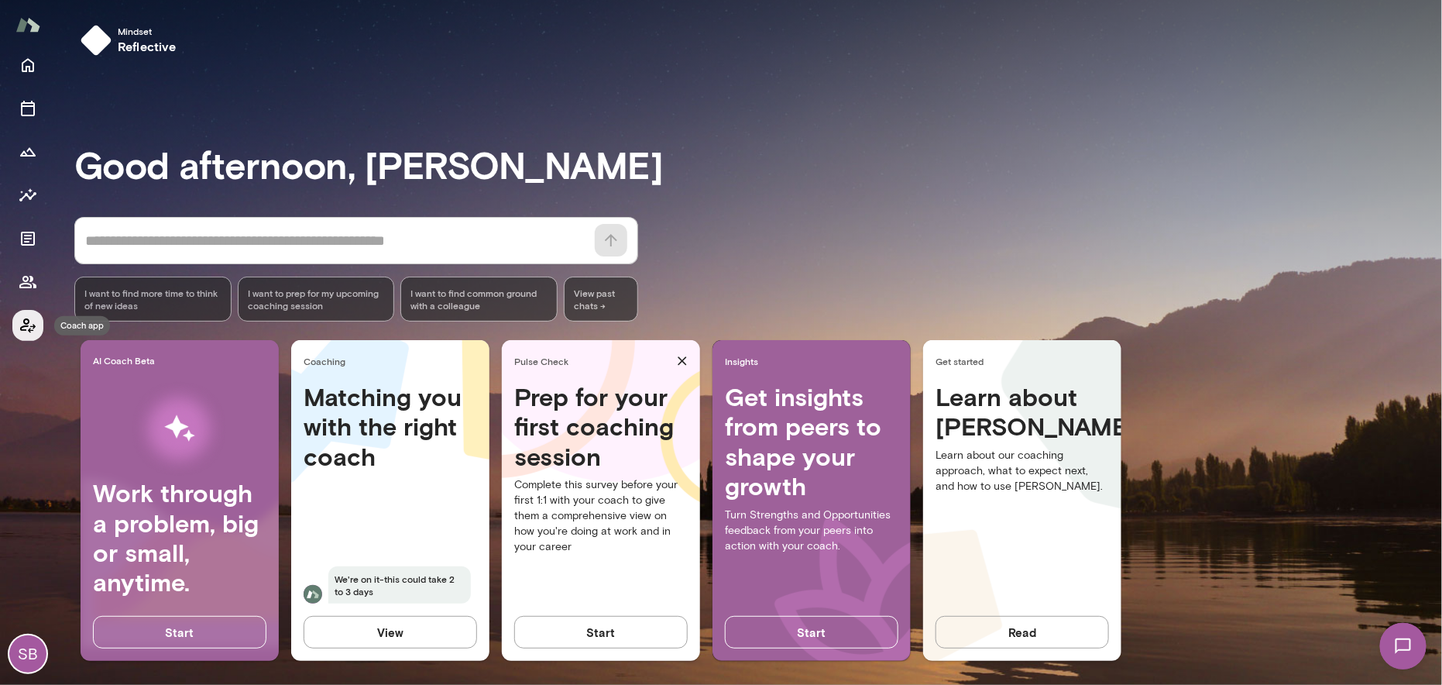
click at [26, 324] on icon "Coach app" at bounding box center [27, 325] width 15 height 15
